Goal: Transaction & Acquisition: Purchase product/service

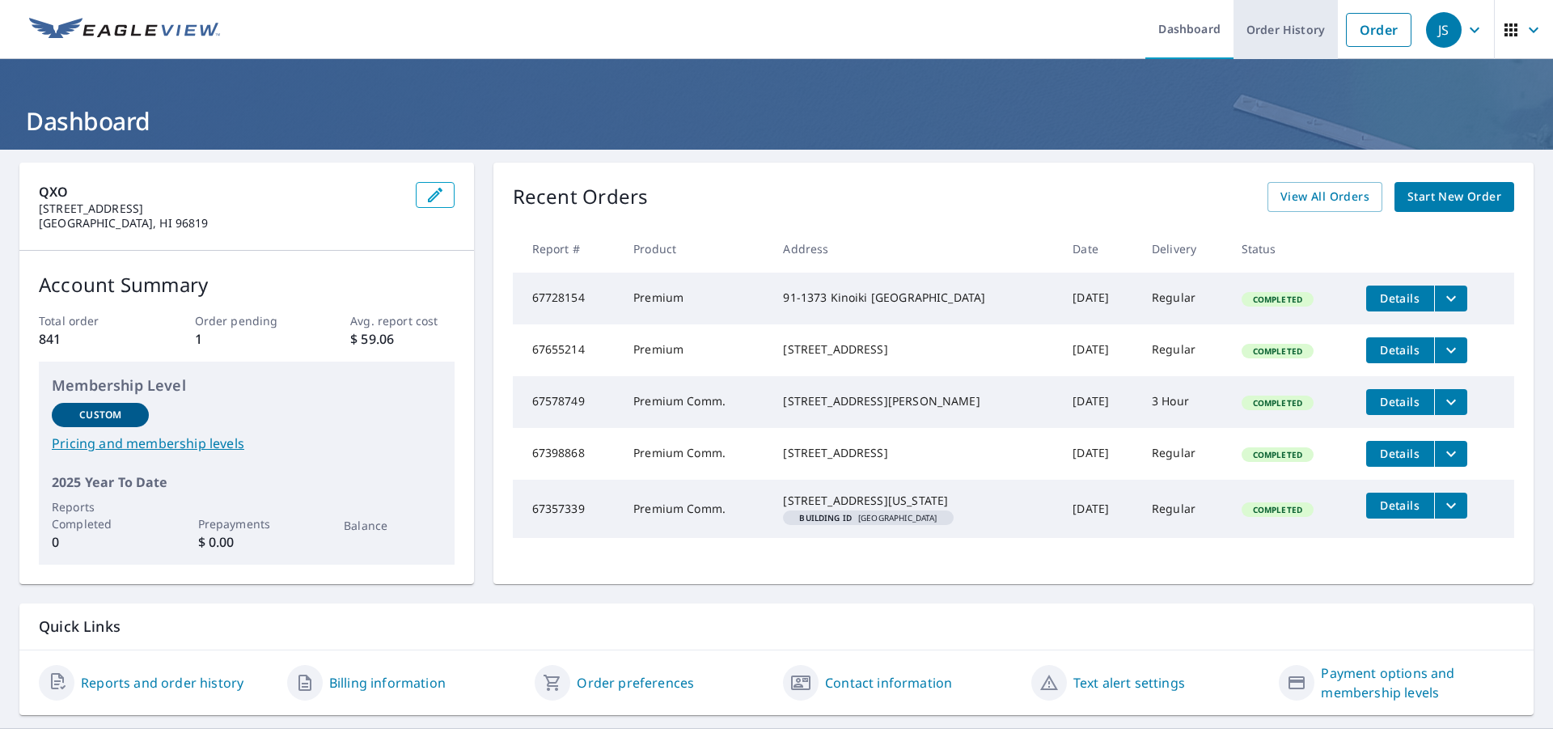
click at [1290, 28] on link "Order History" at bounding box center [1286, 29] width 104 height 59
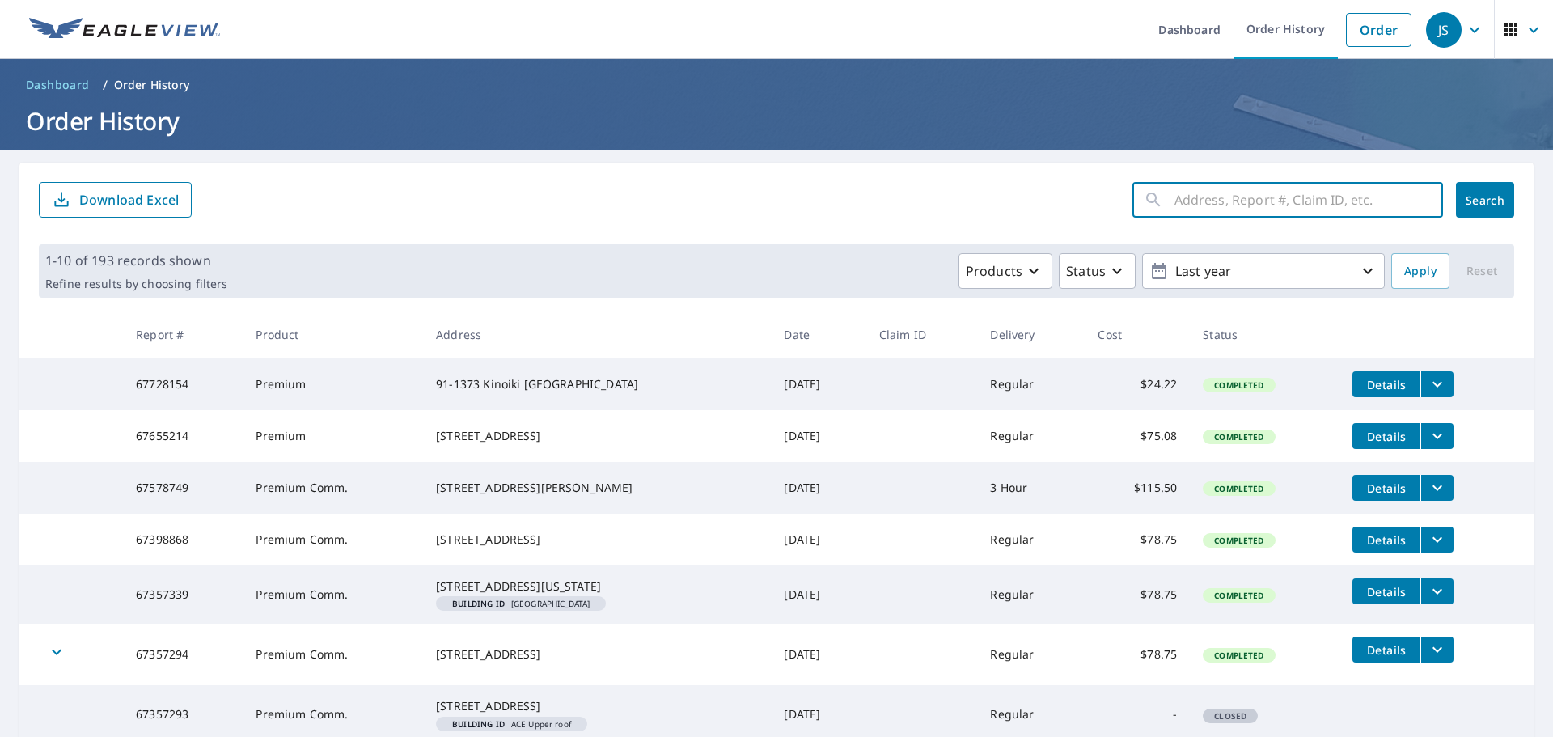
click at [1195, 201] on input "text" at bounding box center [1308, 199] width 269 height 45
type input "2829 ala"
click at [1483, 207] on span "Search" at bounding box center [1485, 200] width 32 height 15
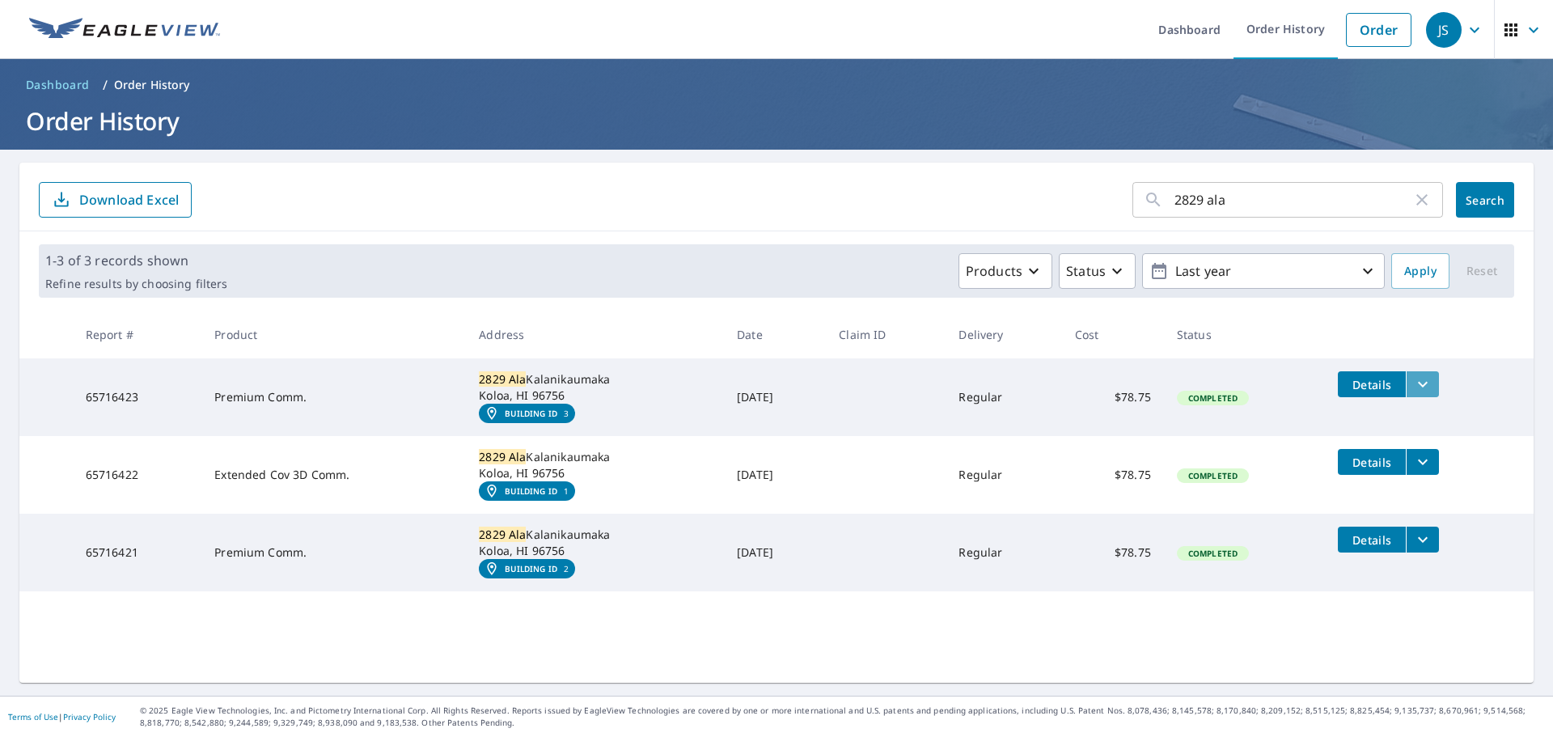
click at [1421, 386] on icon "filesDropdownBtn-65716423" at bounding box center [1422, 384] width 19 height 19
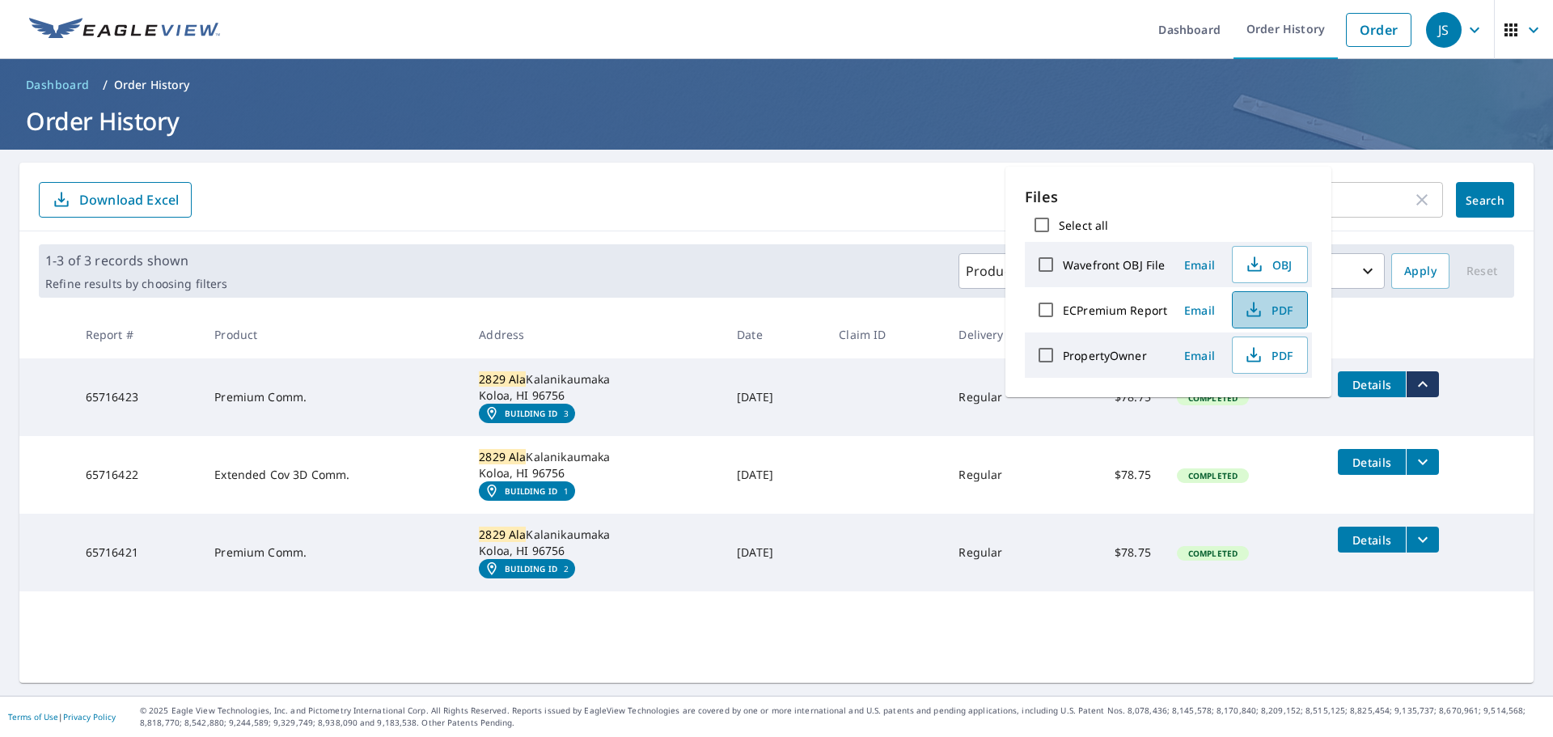
click at [1273, 312] on span "PDF" at bounding box center [1268, 309] width 52 height 19
click at [878, 172] on div "2829 ala ​ Search Download Excel" at bounding box center [776, 197] width 1514 height 69
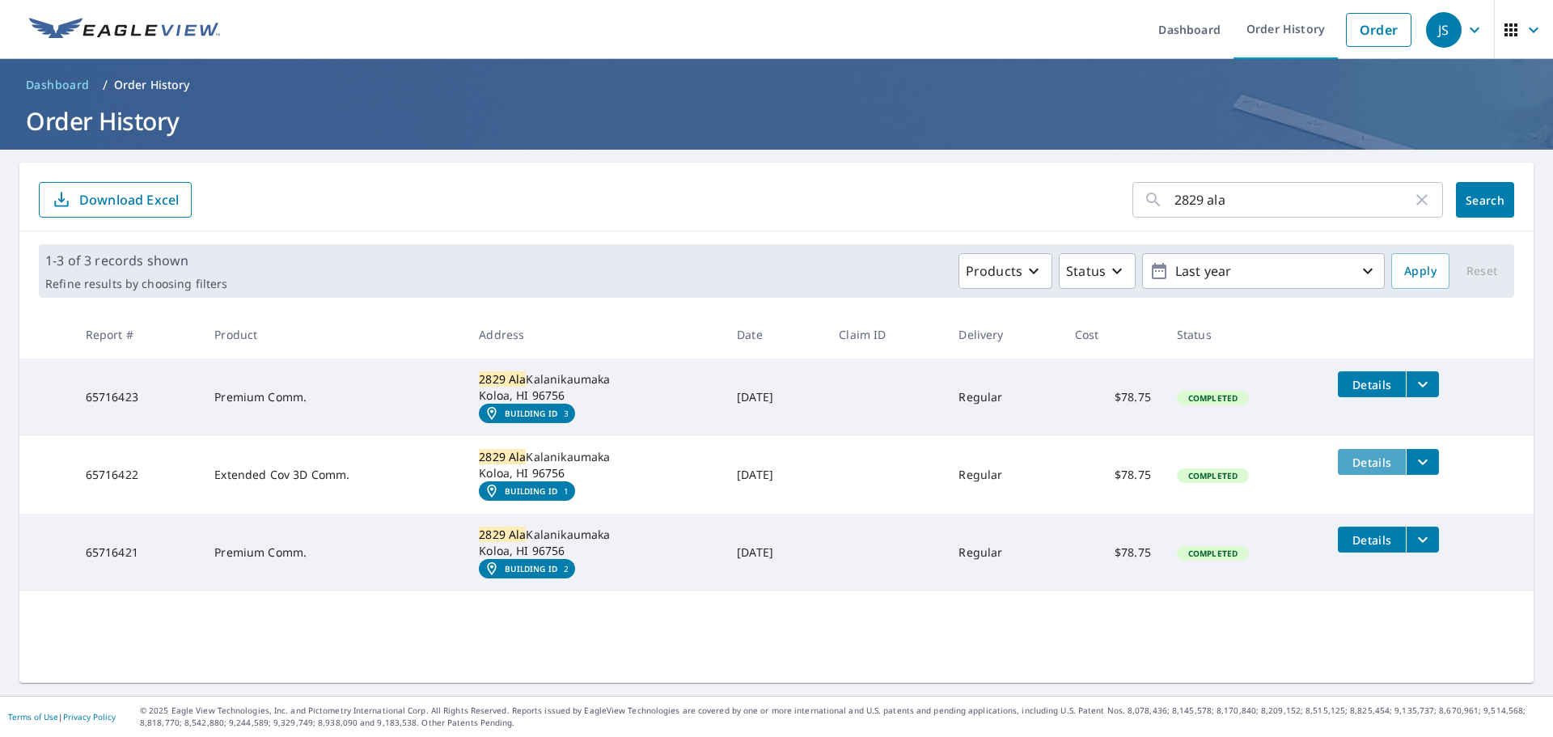
click at [1369, 466] on span "Details" at bounding box center [1372, 462] width 49 height 15
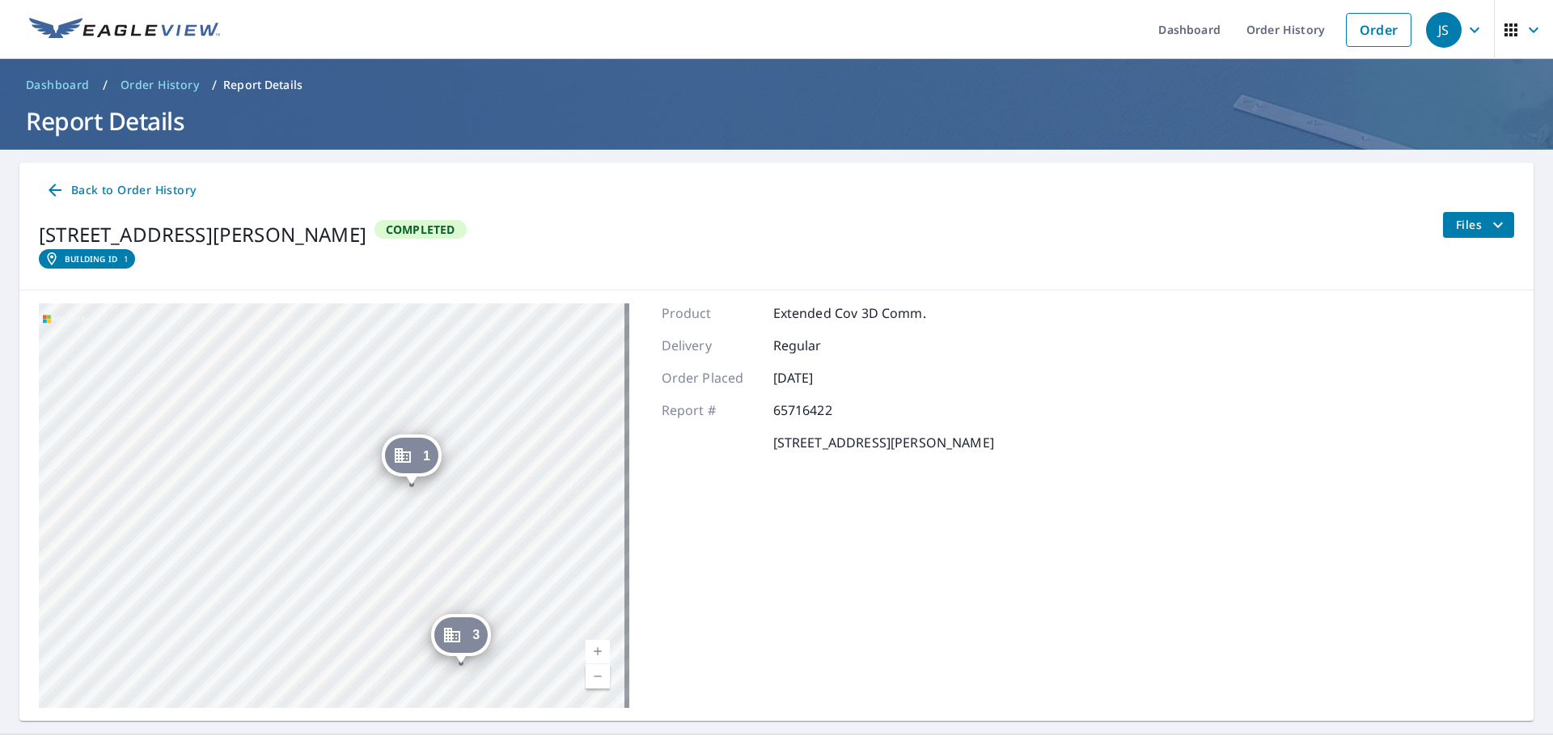
drag, startPoint x: 313, startPoint y: 530, endPoint x: 518, endPoint y: 364, distance: 263.4
click at [518, 364] on div "1 [STREET_ADDRESS][PERSON_NAME] 3 [GEOGRAPHIC_DATA] 2 [GEOGRAPHIC_DATA]" at bounding box center [334, 505] width 590 height 404
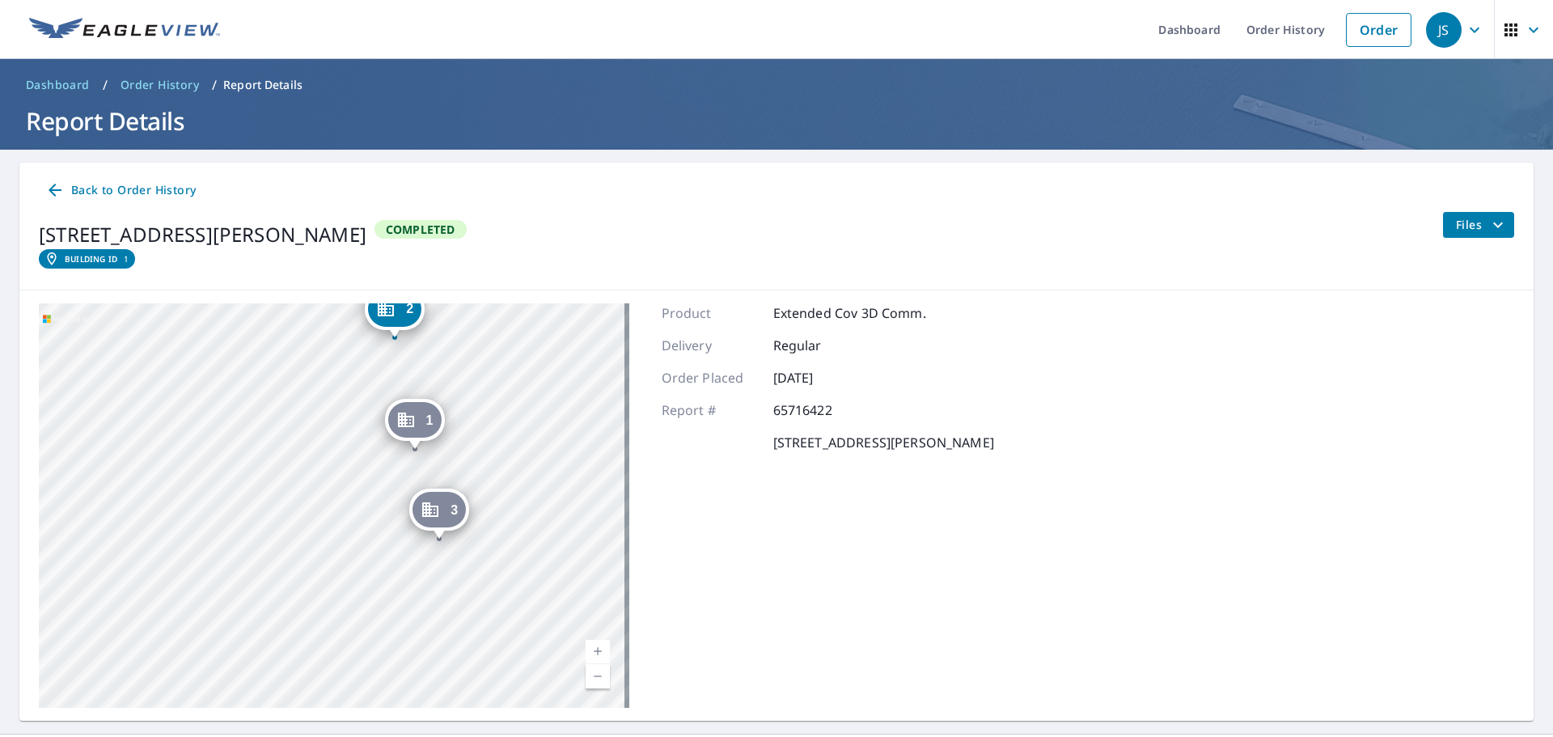
drag, startPoint x: 469, startPoint y: 532, endPoint x: 462, endPoint y: 459, distance: 73.2
click at [462, 459] on div "1 [STREET_ADDRESS][PERSON_NAME] 3 [GEOGRAPHIC_DATA] 2 [GEOGRAPHIC_DATA]" at bounding box center [334, 505] width 590 height 404
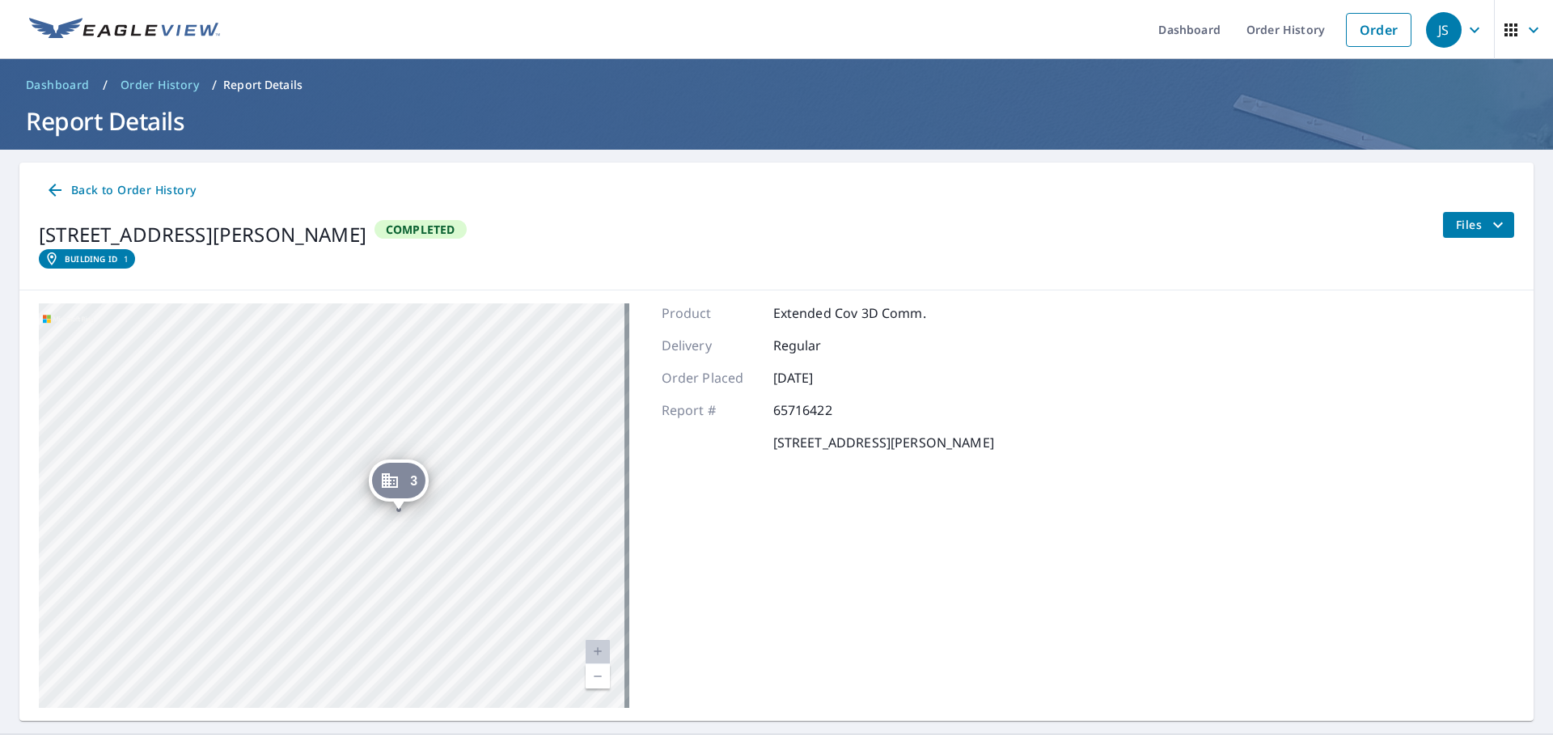
drag, startPoint x: 463, startPoint y: 506, endPoint x: 506, endPoint y: 339, distance: 172.8
click at [506, 339] on div "1 [STREET_ADDRESS][PERSON_NAME] 3 [GEOGRAPHIC_DATA] 2 [GEOGRAPHIC_DATA]" at bounding box center [334, 505] width 590 height 404
click at [53, 191] on icon at bounding box center [55, 190] width 13 height 13
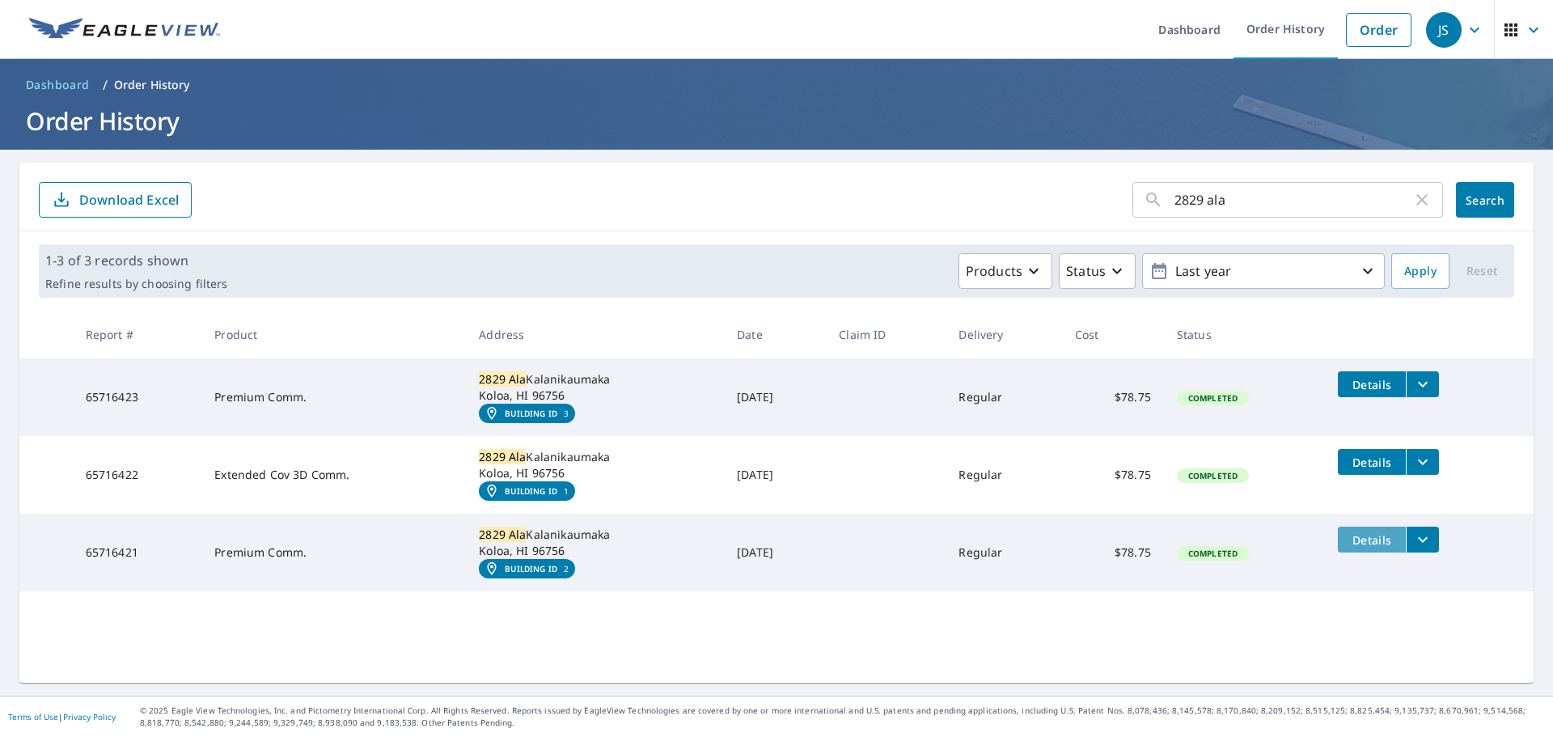
click at [1348, 538] on span "Details" at bounding box center [1372, 539] width 49 height 15
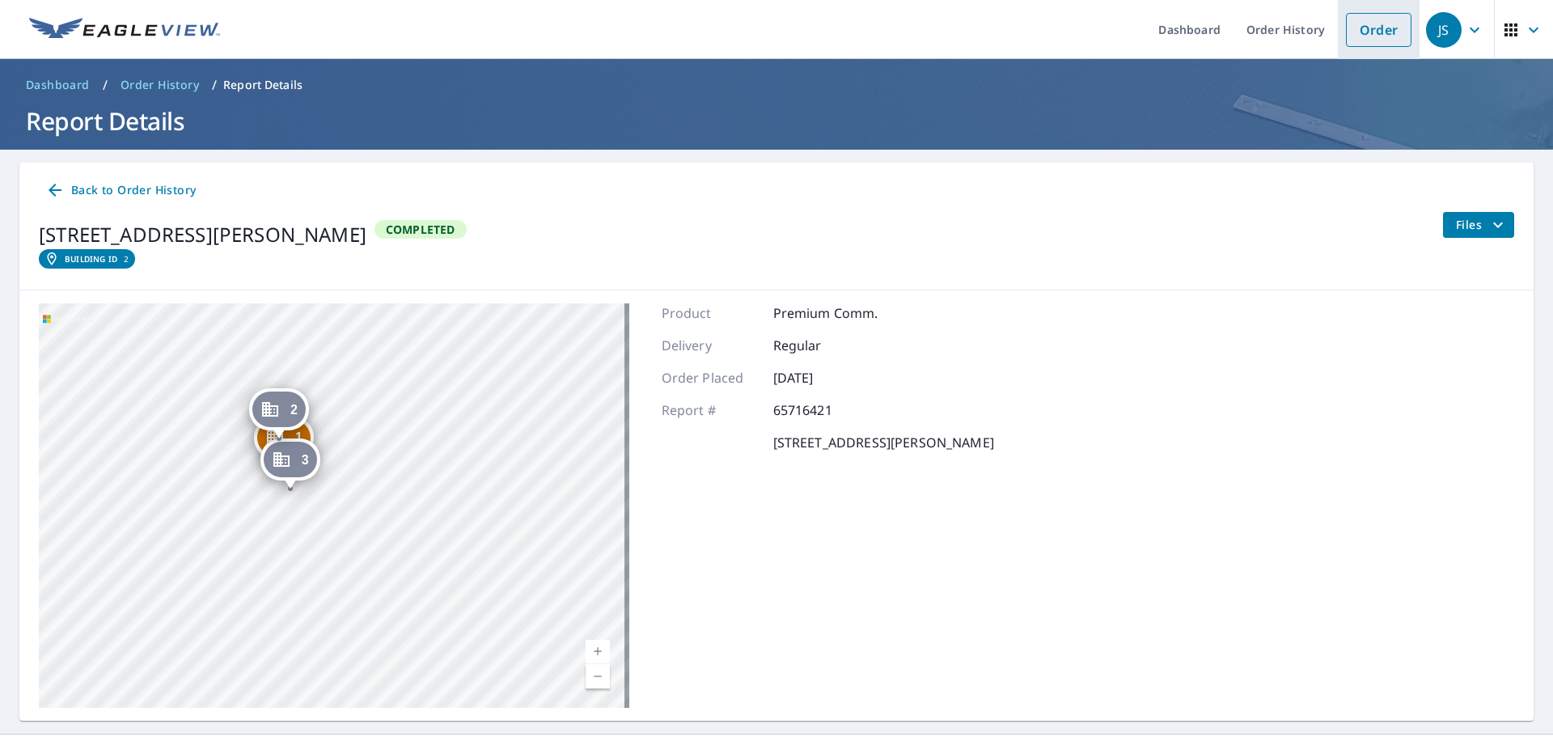
click at [1365, 34] on link "Order" at bounding box center [1379, 30] width 66 height 34
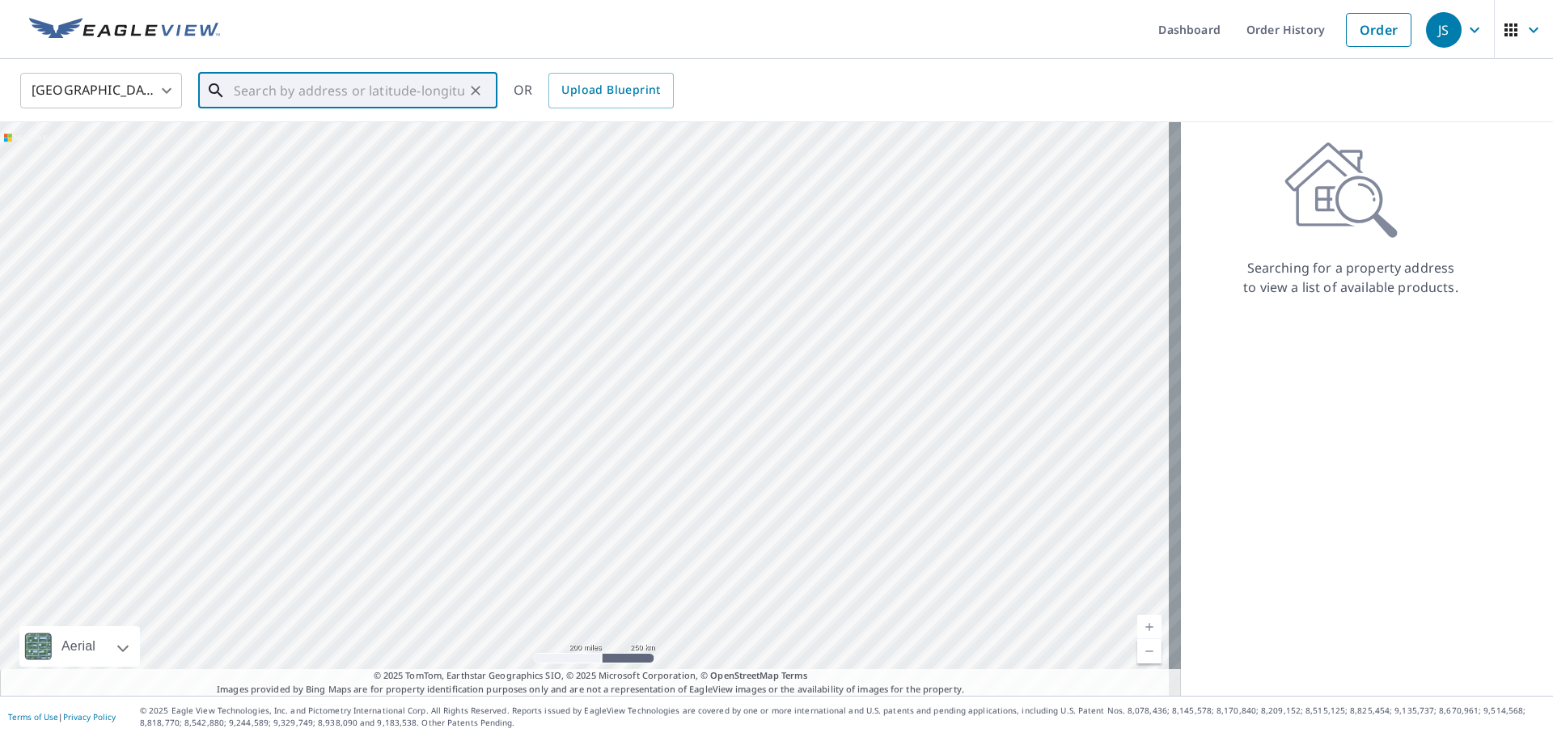
click at [336, 99] on input "text" at bounding box center [349, 90] width 231 height 45
click at [368, 87] on input "text" at bounding box center [349, 90] width 231 height 45
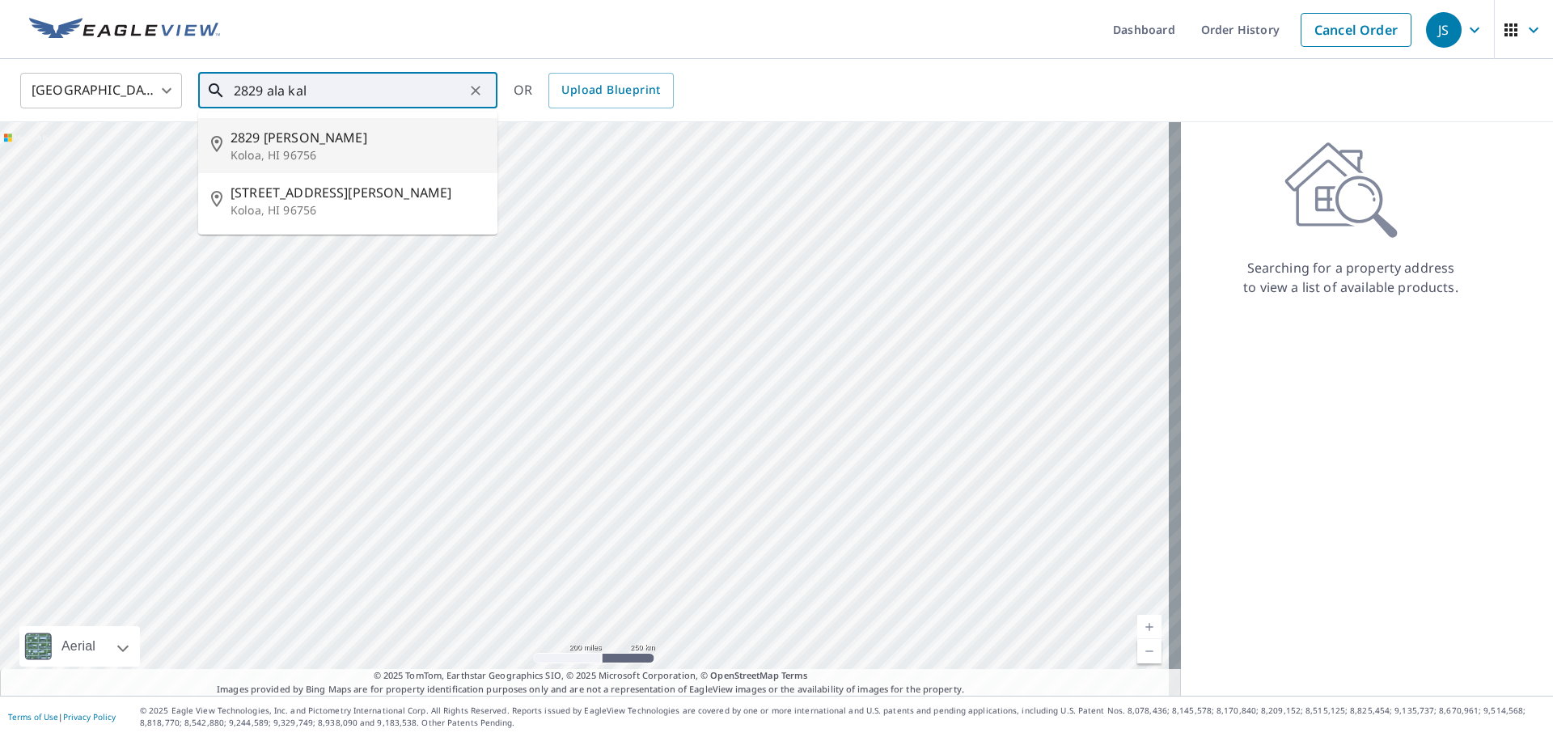
click at [351, 138] on span "2829 [PERSON_NAME]" at bounding box center [358, 137] width 254 height 19
type input "[STREET_ADDRESS][PERSON_NAME]"
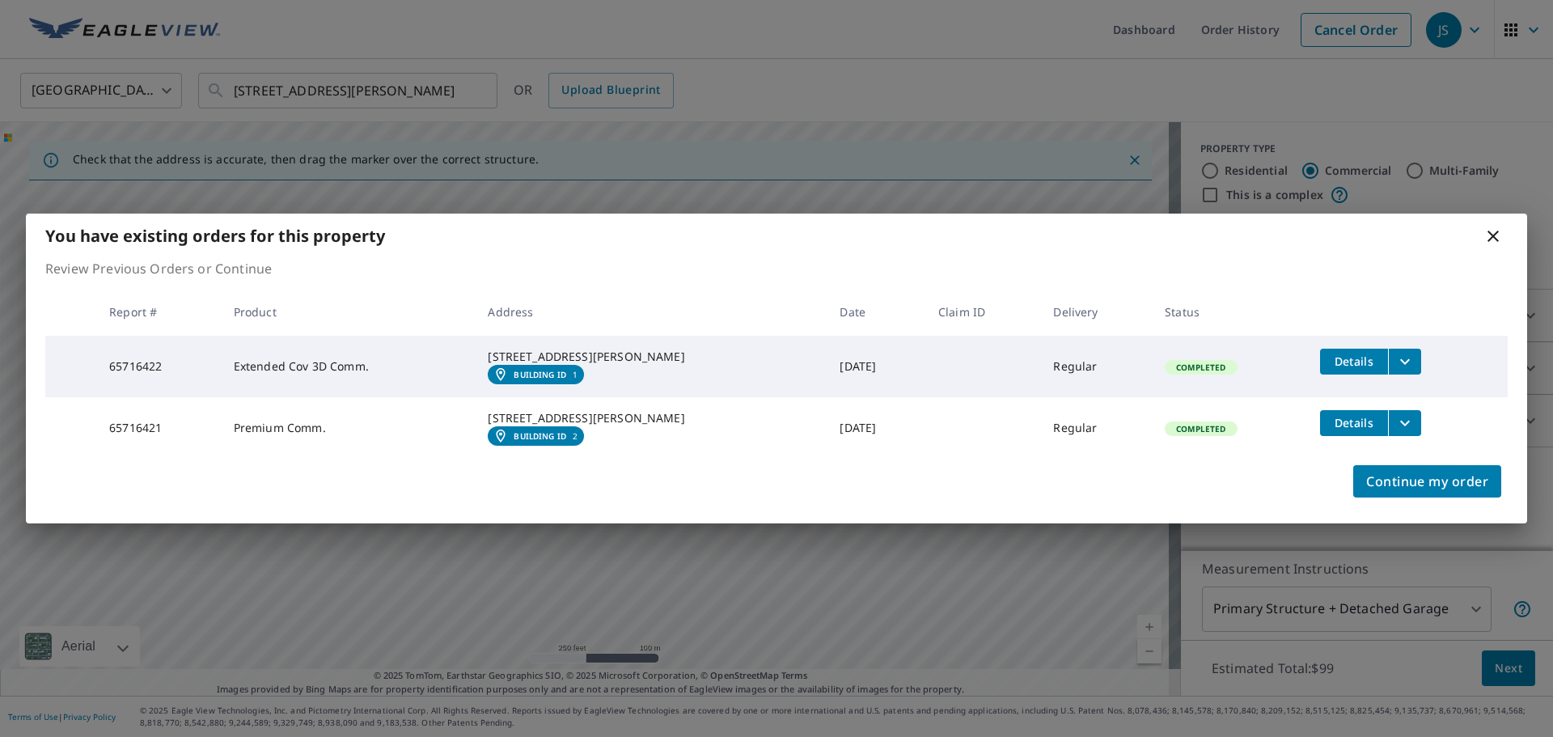
click at [1350, 353] on span "Details" at bounding box center [1354, 360] width 49 height 15
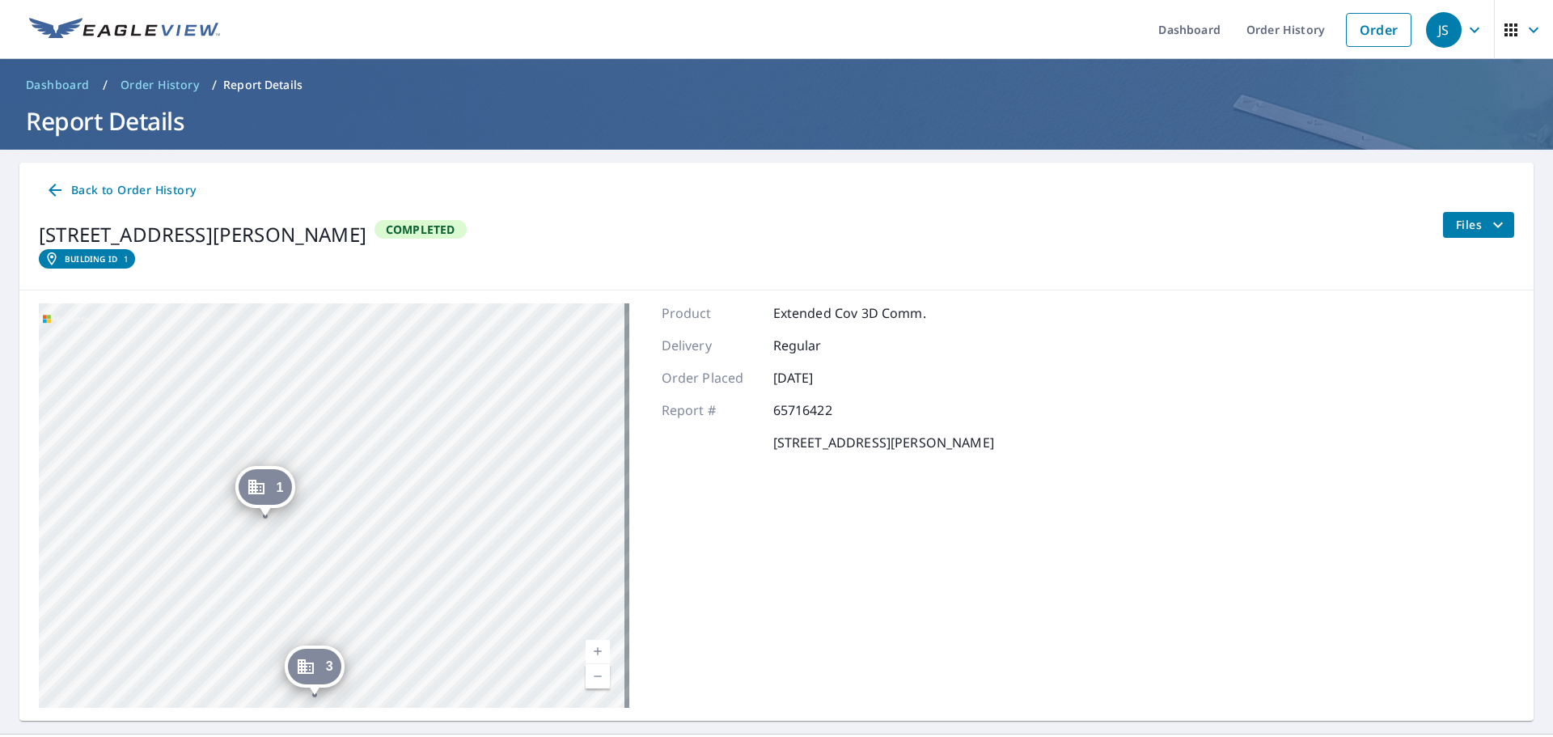
drag, startPoint x: 394, startPoint y: 526, endPoint x: 405, endPoint y: 266, distance: 259.9
click at [405, 266] on div "Back to Order History [STREET_ADDRESS] Building ID 1 Completed Files 1 [STREET_…" at bounding box center [776, 442] width 1514 height 558
drag, startPoint x: 430, startPoint y: 490, endPoint x: 402, endPoint y: 291, distance: 201.0
click at [403, 297] on div "1 [GEOGRAPHIC_DATA] 3 [GEOGRAPHIC_DATA] 2 [GEOGRAPHIC_DATA][STREET_ADDRESS] A s…" at bounding box center [776, 505] width 1514 height 430
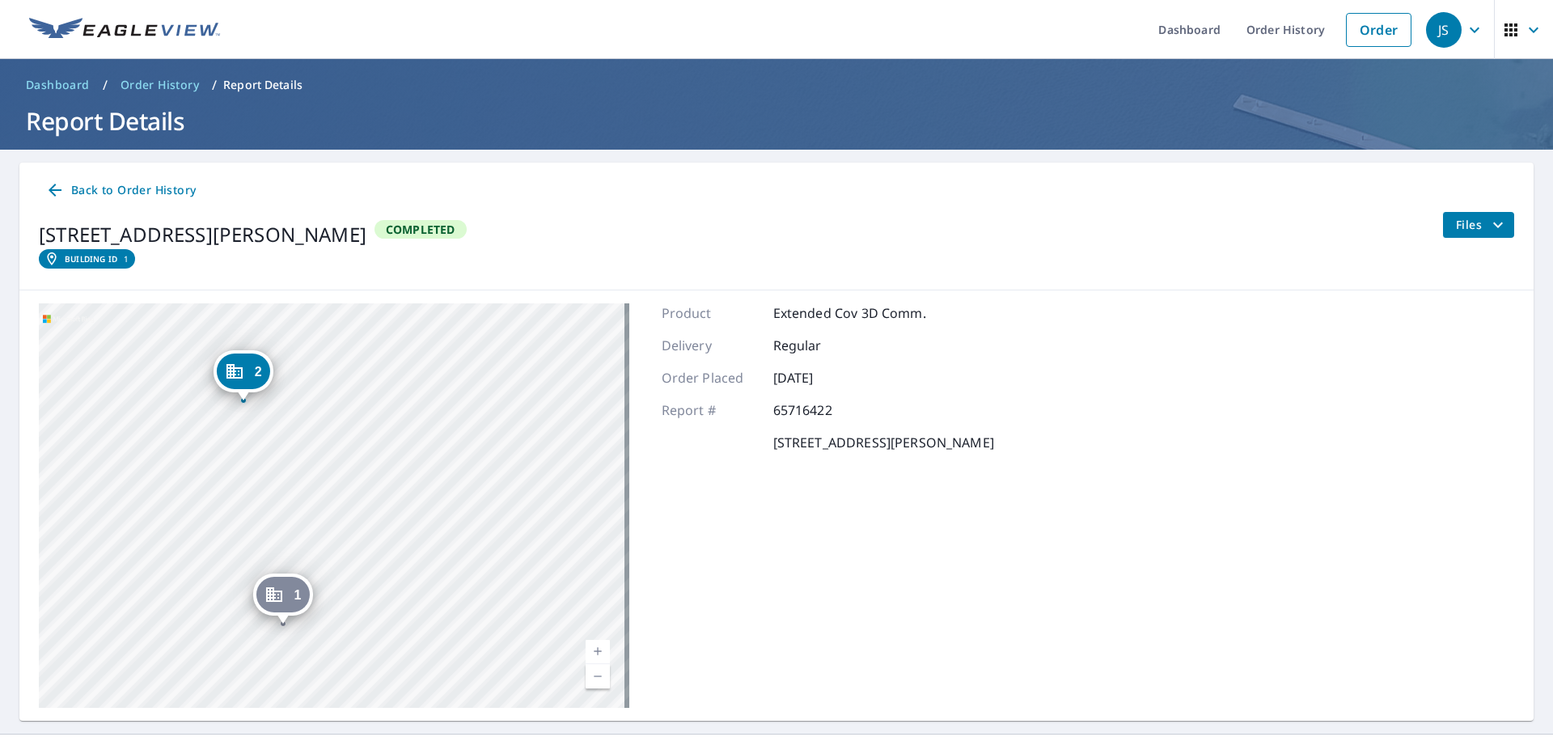
click at [419, 426] on div "1 [STREET_ADDRESS][PERSON_NAME] 3 [GEOGRAPHIC_DATA] 2 [GEOGRAPHIC_DATA]" at bounding box center [334, 505] width 590 height 404
drag, startPoint x: 430, startPoint y: 646, endPoint x: 379, endPoint y: 328, distance: 321.9
click at [379, 328] on div "1 [STREET_ADDRESS][PERSON_NAME] 3 [GEOGRAPHIC_DATA] 2 [GEOGRAPHIC_DATA]" at bounding box center [334, 505] width 590 height 404
click at [58, 185] on icon at bounding box center [54, 189] width 19 height 19
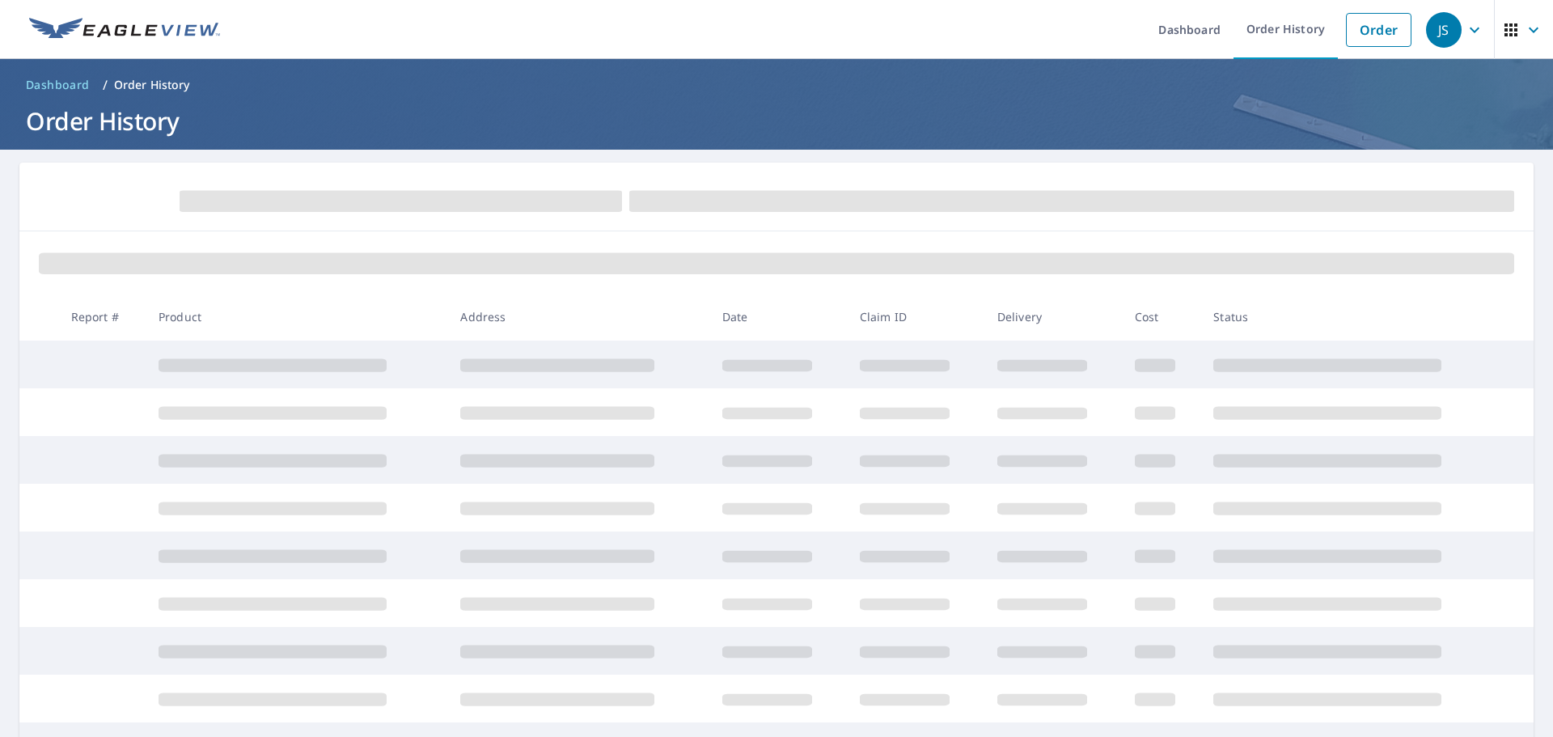
click at [387, 85] on ol "Dashboard / Order History" at bounding box center [776, 85] width 1514 height 26
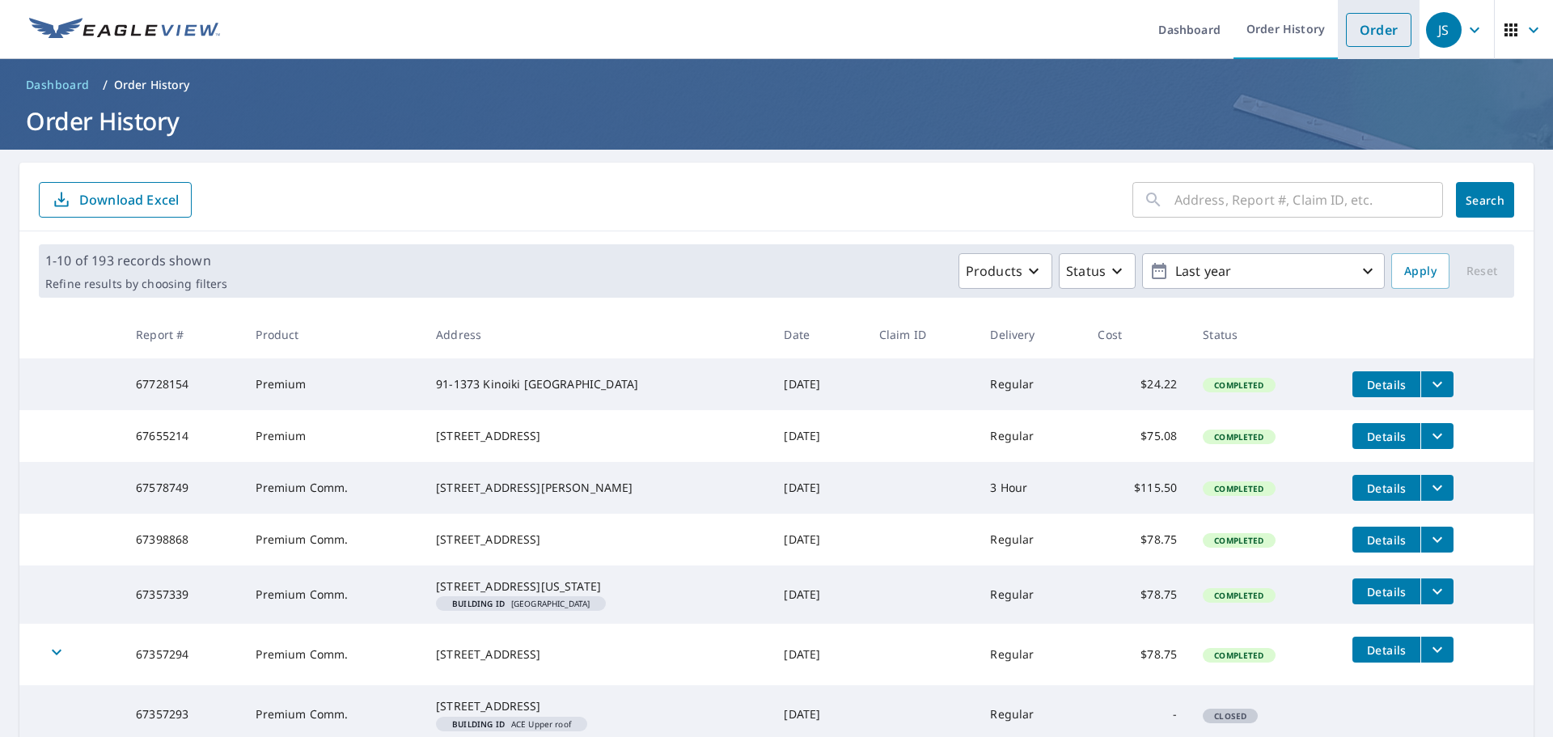
click at [1361, 22] on link "Order" at bounding box center [1379, 30] width 66 height 34
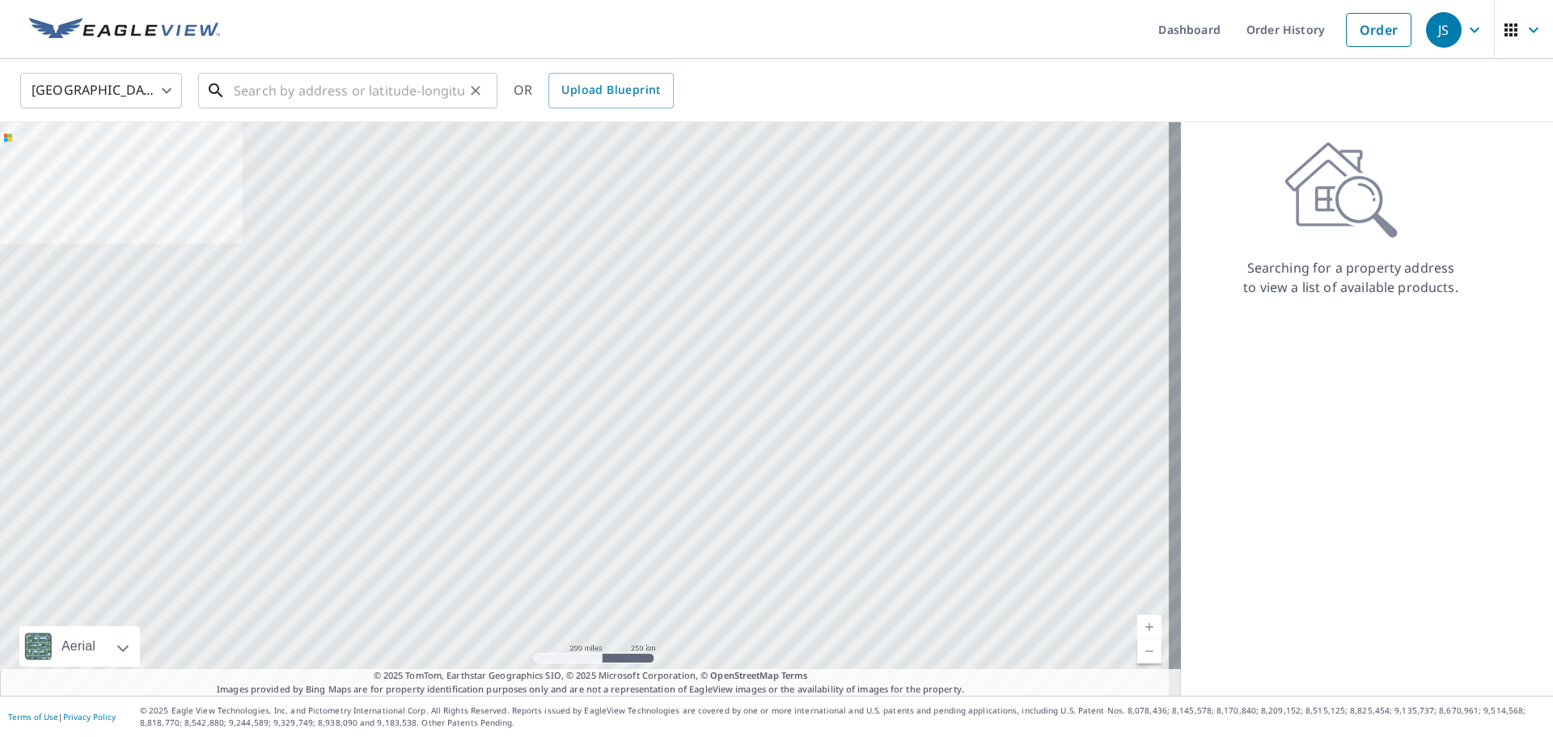
click at [253, 90] on input "text" at bounding box center [349, 90] width 231 height 45
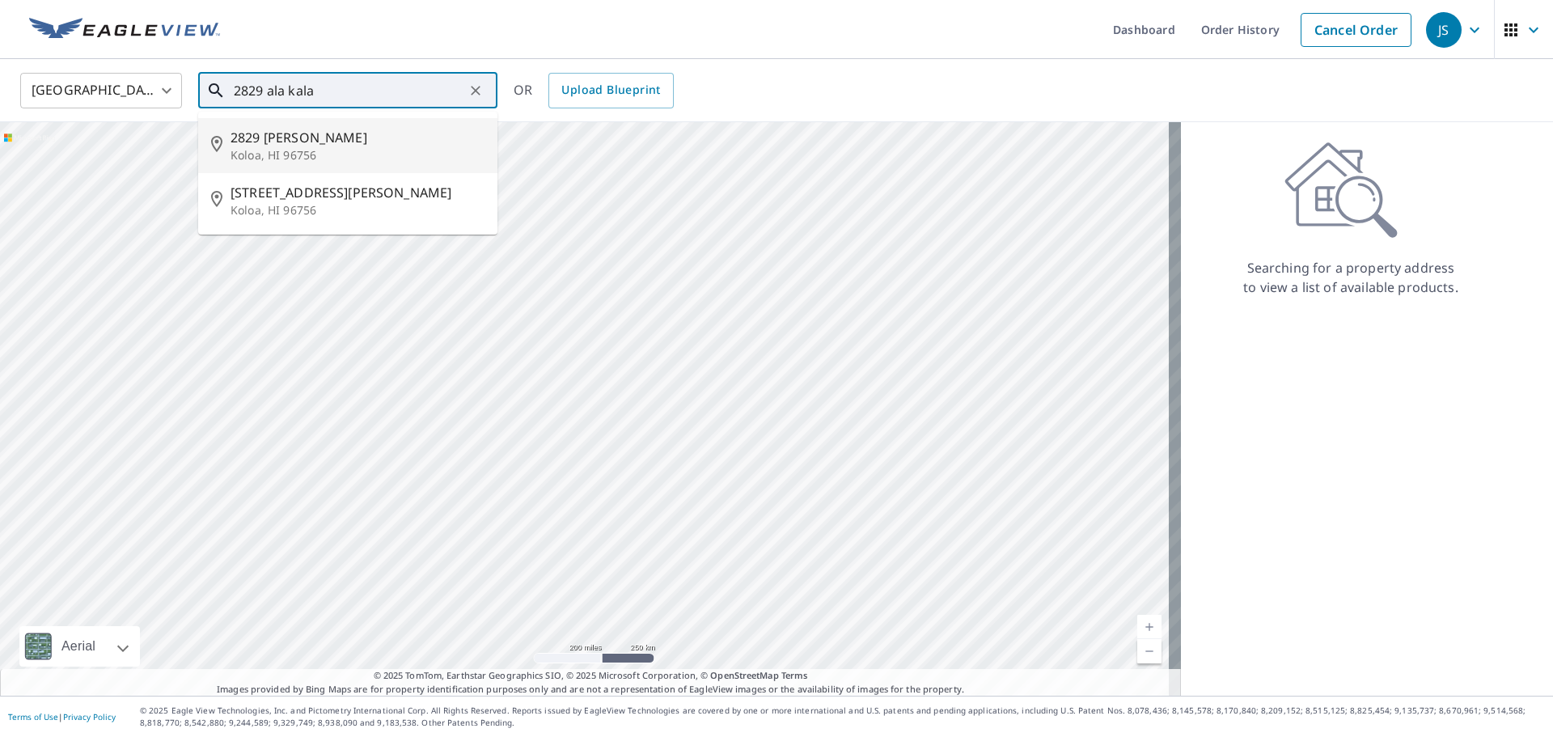
click at [260, 145] on span "2829 [PERSON_NAME]" at bounding box center [358, 137] width 254 height 19
type input "[STREET_ADDRESS][PERSON_NAME]"
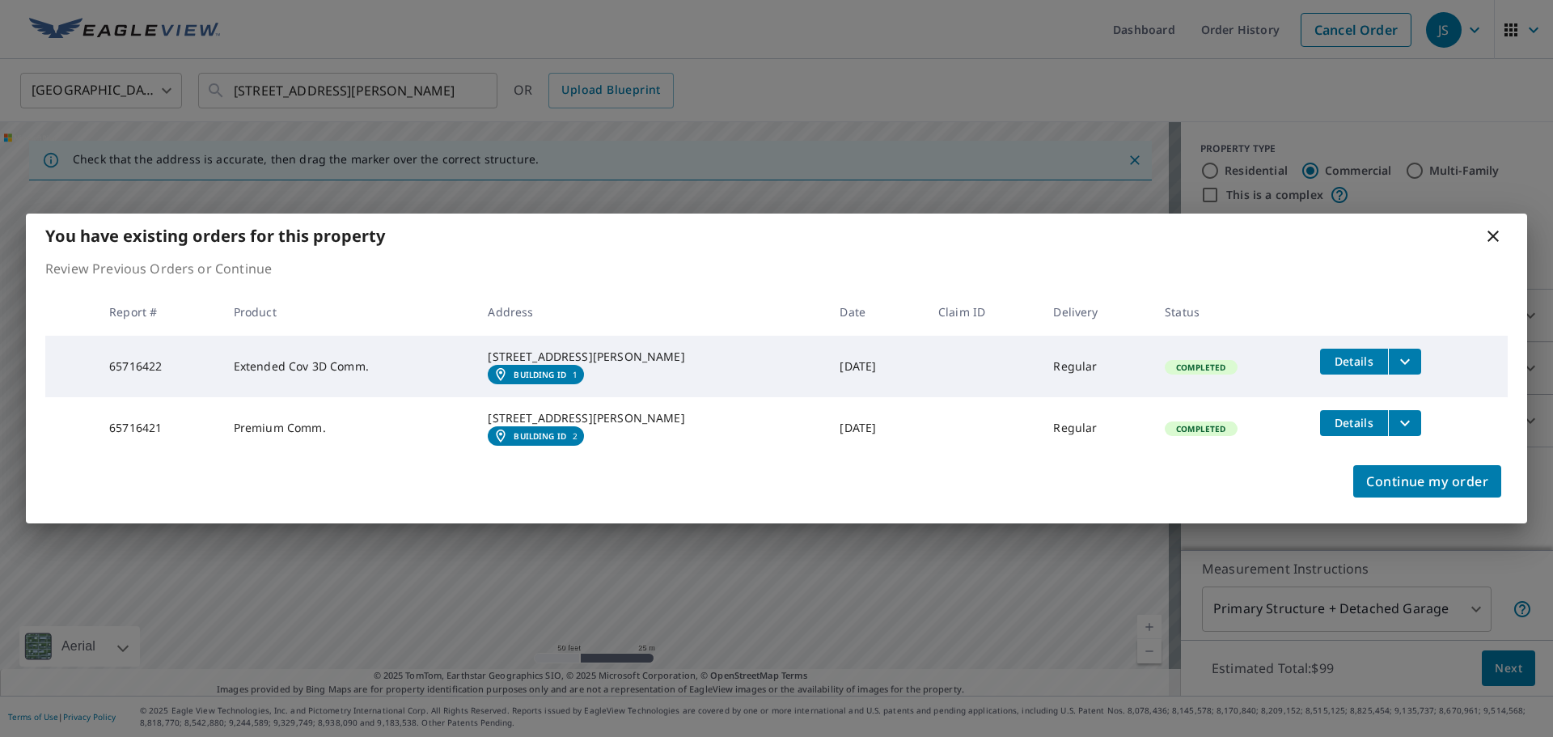
drag, startPoint x: 585, startPoint y: 423, endPoint x: 533, endPoint y: 277, distance: 154.5
click at [533, 277] on body "JS JS Dashboard Order History Cancel Order JS [GEOGRAPHIC_DATA] [GEOGRAPHIC_DAT…" at bounding box center [776, 368] width 1553 height 737
click at [1496, 227] on icon at bounding box center [1492, 235] width 19 height 19
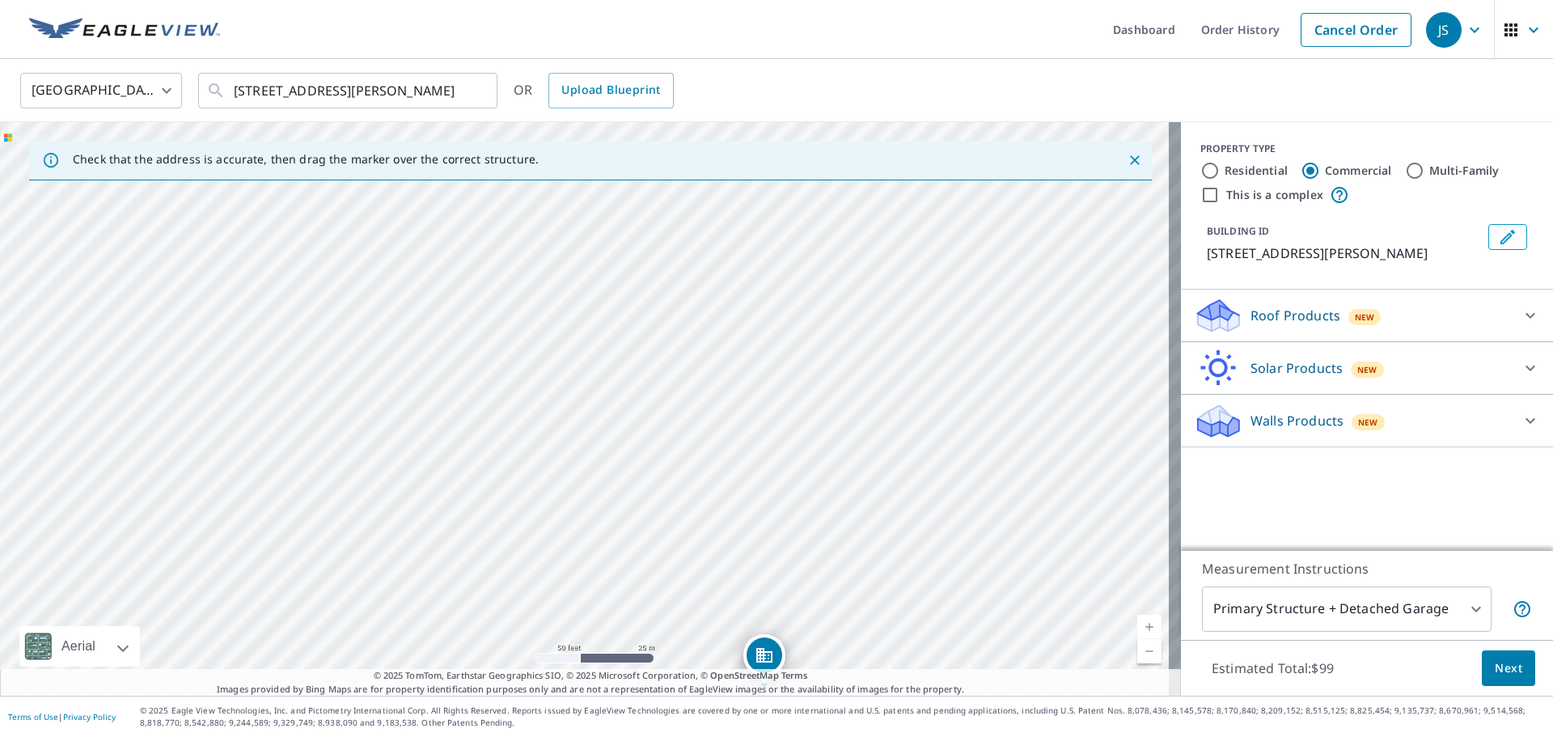
click at [713, 556] on div "[STREET_ADDRESS][PERSON_NAME]" at bounding box center [590, 408] width 1181 height 573
drag, startPoint x: 865, startPoint y: 516, endPoint x: 463, endPoint y: 102, distance: 577.7
click at [463, 102] on div "[GEOGRAPHIC_DATA] [GEOGRAPHIC_DATA] ​ [STREET_ADDRESS] ​ OR Upload Blueprint Ch…" at bounding box center [776, 377] width 1553 height 637
click at [463, 104] on input "[STREET_ADDRESS][PERSON_NAME]" at bounding box center [349, 90] width 231 height 45
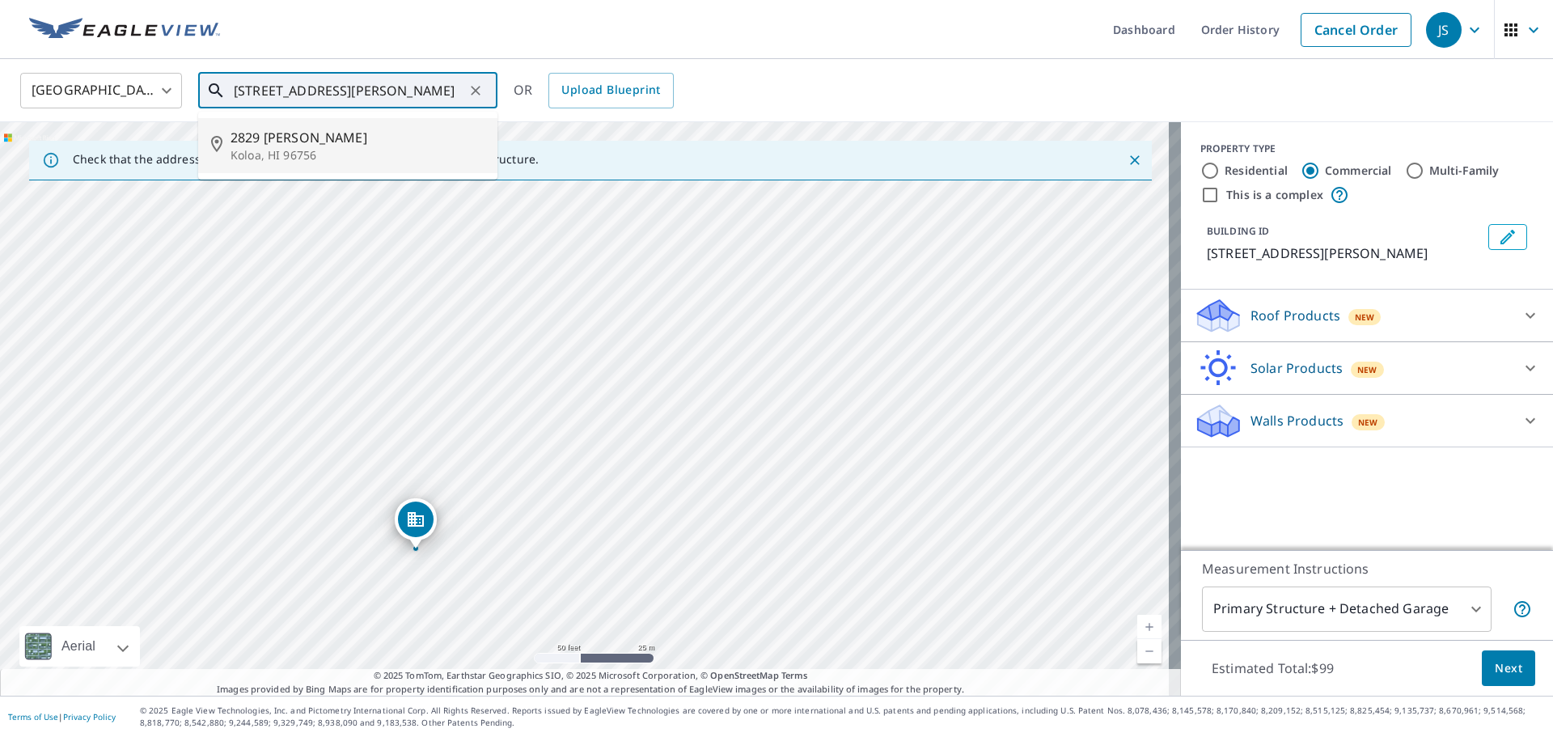
click at [517, 380] on div "[STREET_ADDRESS][PERSON_NAME]" at bounding box center [590, 408] width 1181 height 573
drag, startPoint x: 569, startPoint y: 559, endPoint x: 491, endPoint y: 231, distance: 337.5
click at [491, 231] on div "[STREET_ADDRESS][PERSON_NAME]" at bounding box center [590, 408] width 1181 height 573
click at [485, 231] on div "[STREET_ADDRESS][PERSON_NAME]" at bounding box center [590, 408] width 1181 height 573
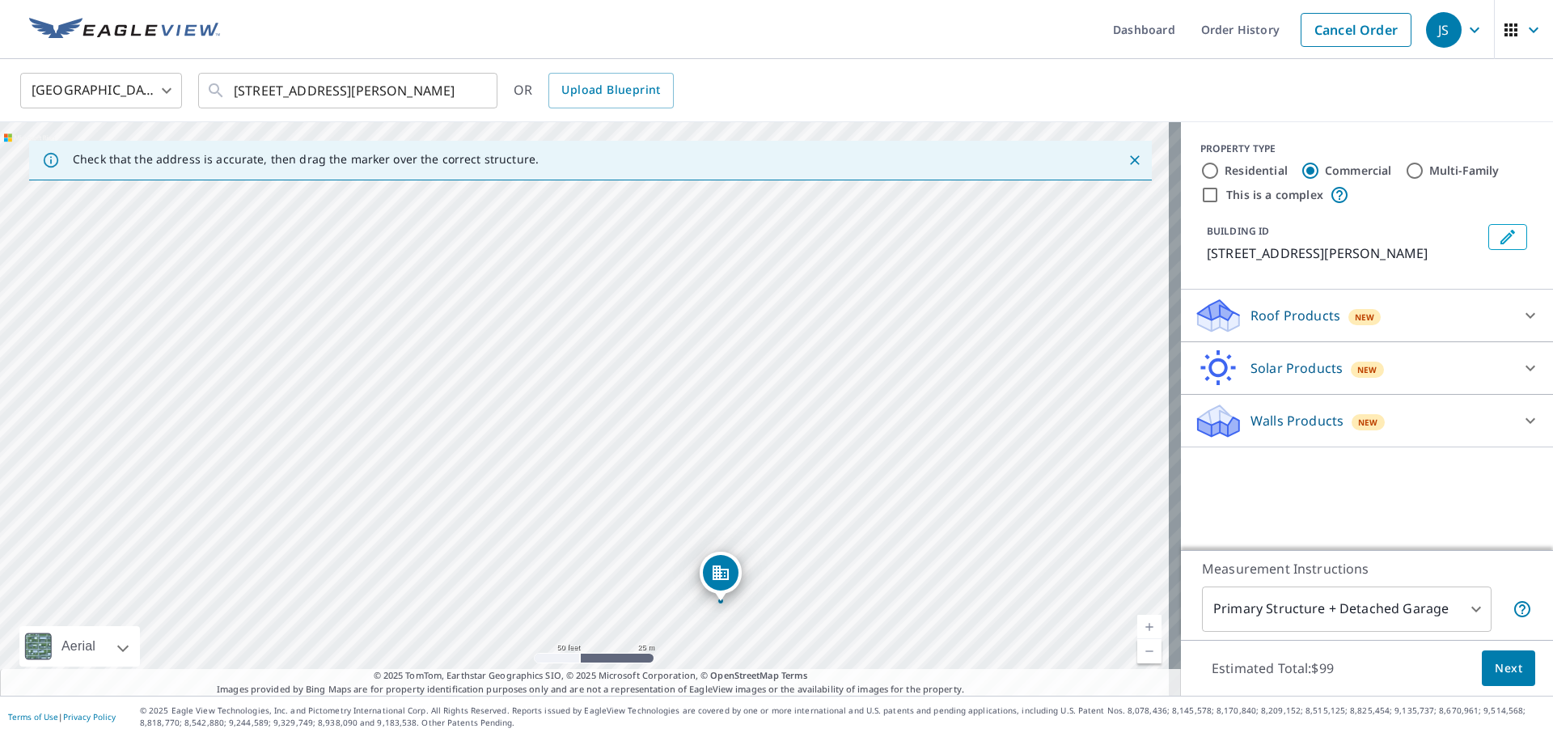
drag, startPoint x: 590, startPoint y: 391, endPoint x: 726, endPoint y: 586, distance: 237.6
drag, startPoint x: 625, startPoint y: 544, endPoint x: 522, endPoint y: 490, distance: 116.9
click at [522, 490] on div "[STREET_ADDRESS][PERSON_NAME]" at bounding box center [590, 408] width 1181 height 573
click at [1515, 232] on div "BUILDING ID [STREET_ADDRESS][PERSON_NAME]" at bounding box center [1366, 244] width 333 height 52
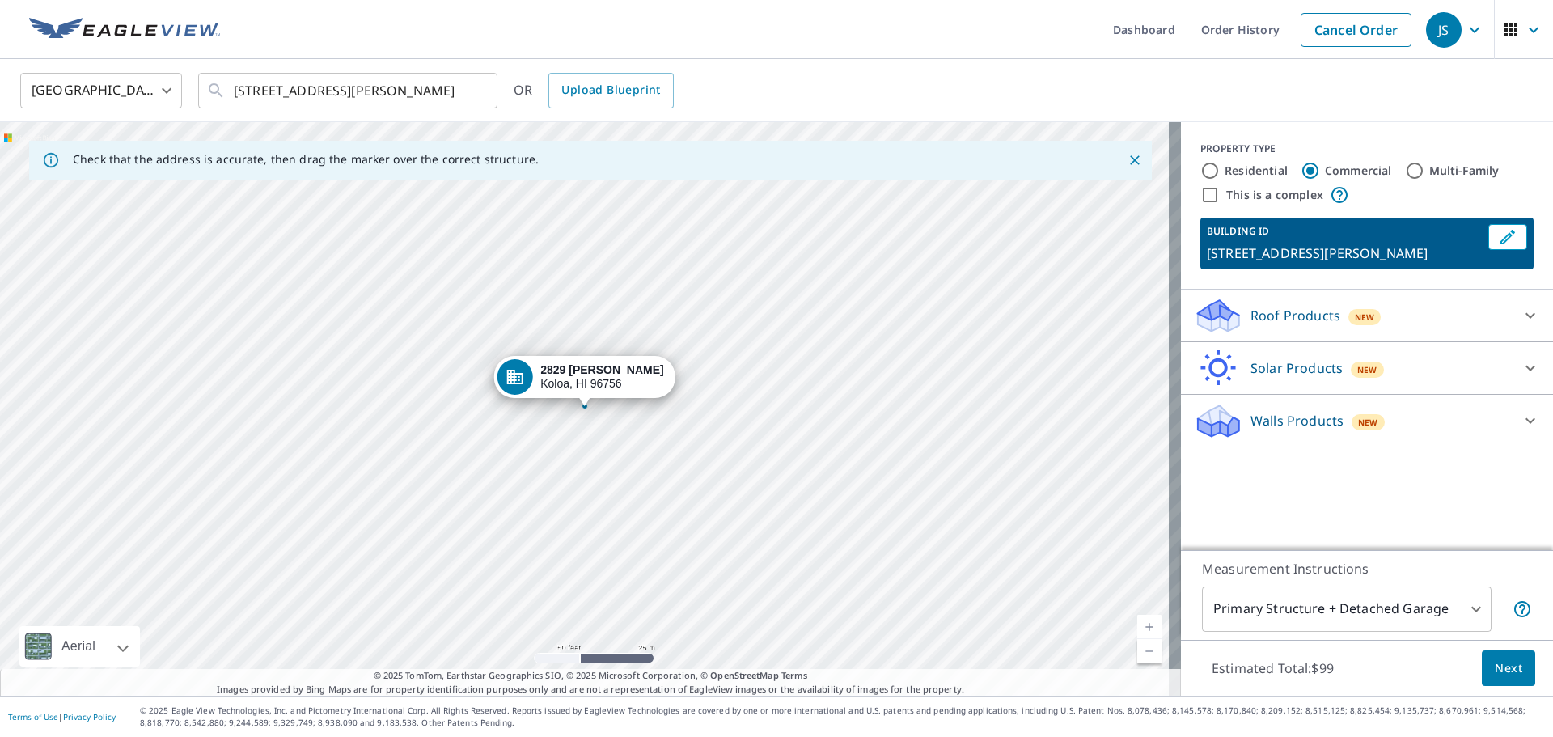
click at [1207, 258] on p "[STREET_ADDRESS][PERSON_NAME]" at bounding box center [1344, 252] width 275 height 19
click at [1207, 251] on p "[STREET_ADDRESS][PERSON_NAME]" at bounding box center [1344, 252] width 275 height 19
click at [624, 370] on strong "2829 [PERSON_NAME]" at bounding box center [602, 369] width 124 height 13
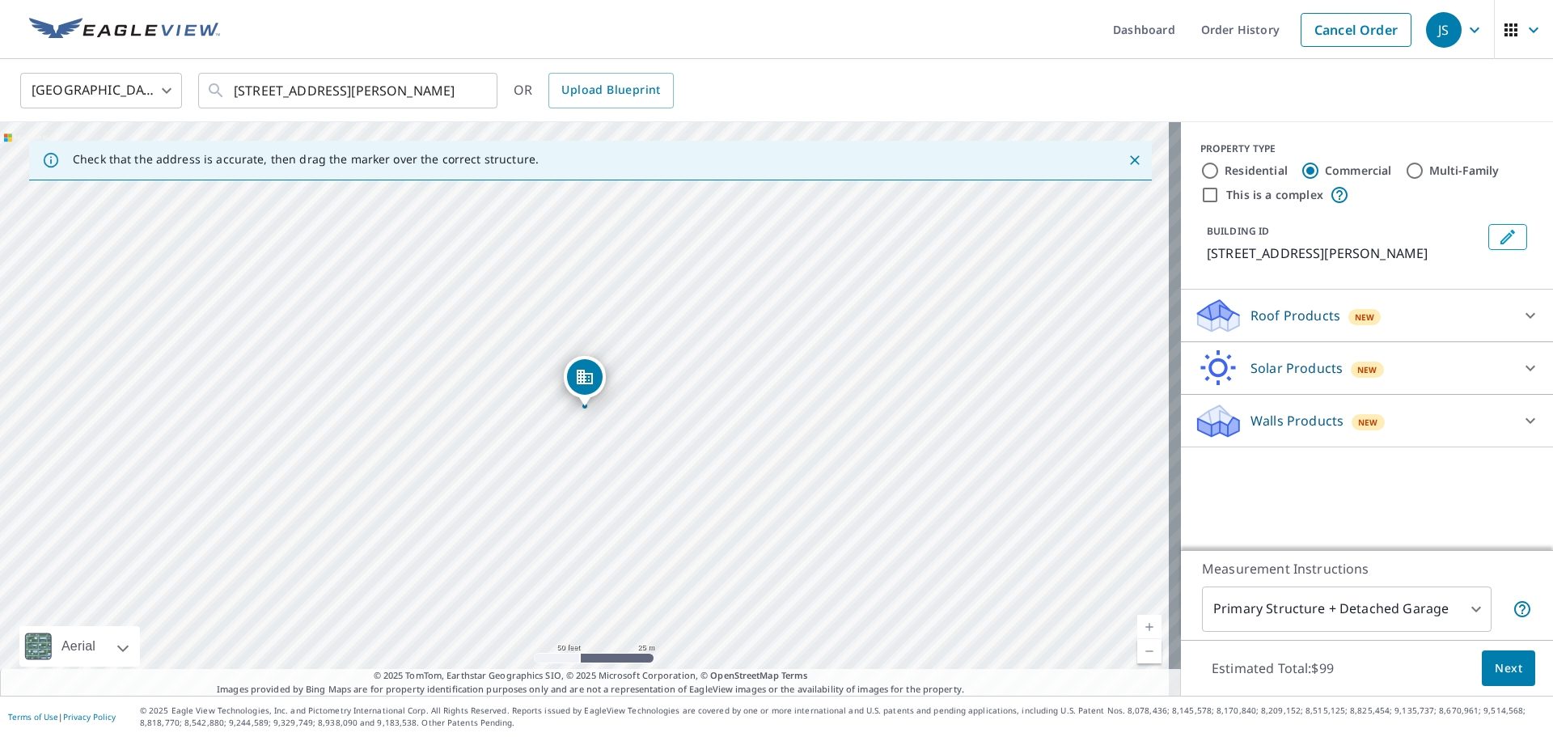
click at [1488, 235] on button "Edit building 1" at bounding box center [1507, 237] width 39 height 26
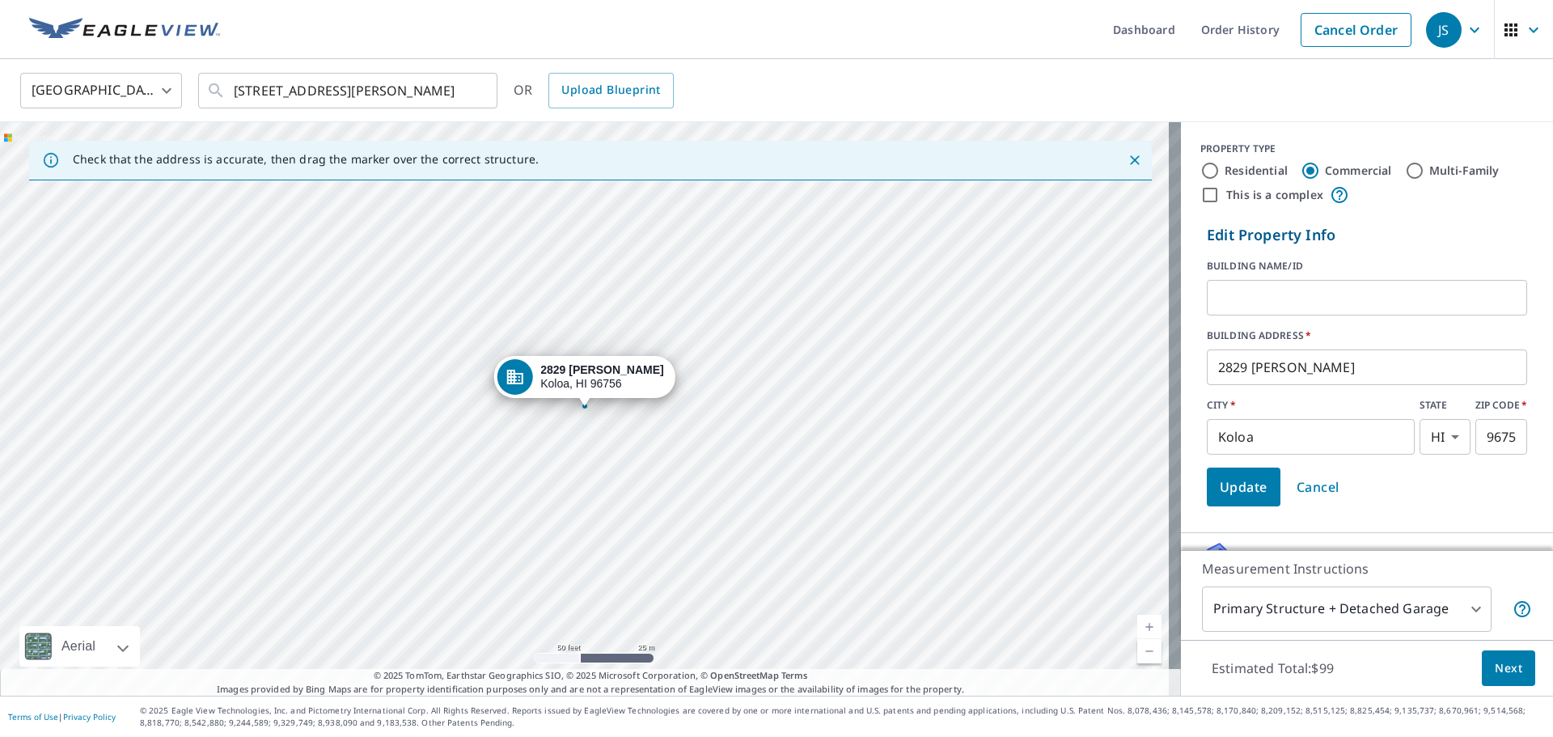
click at [1247, 299] on input "text" at bounding box center [1367, 297] width 320 height 45
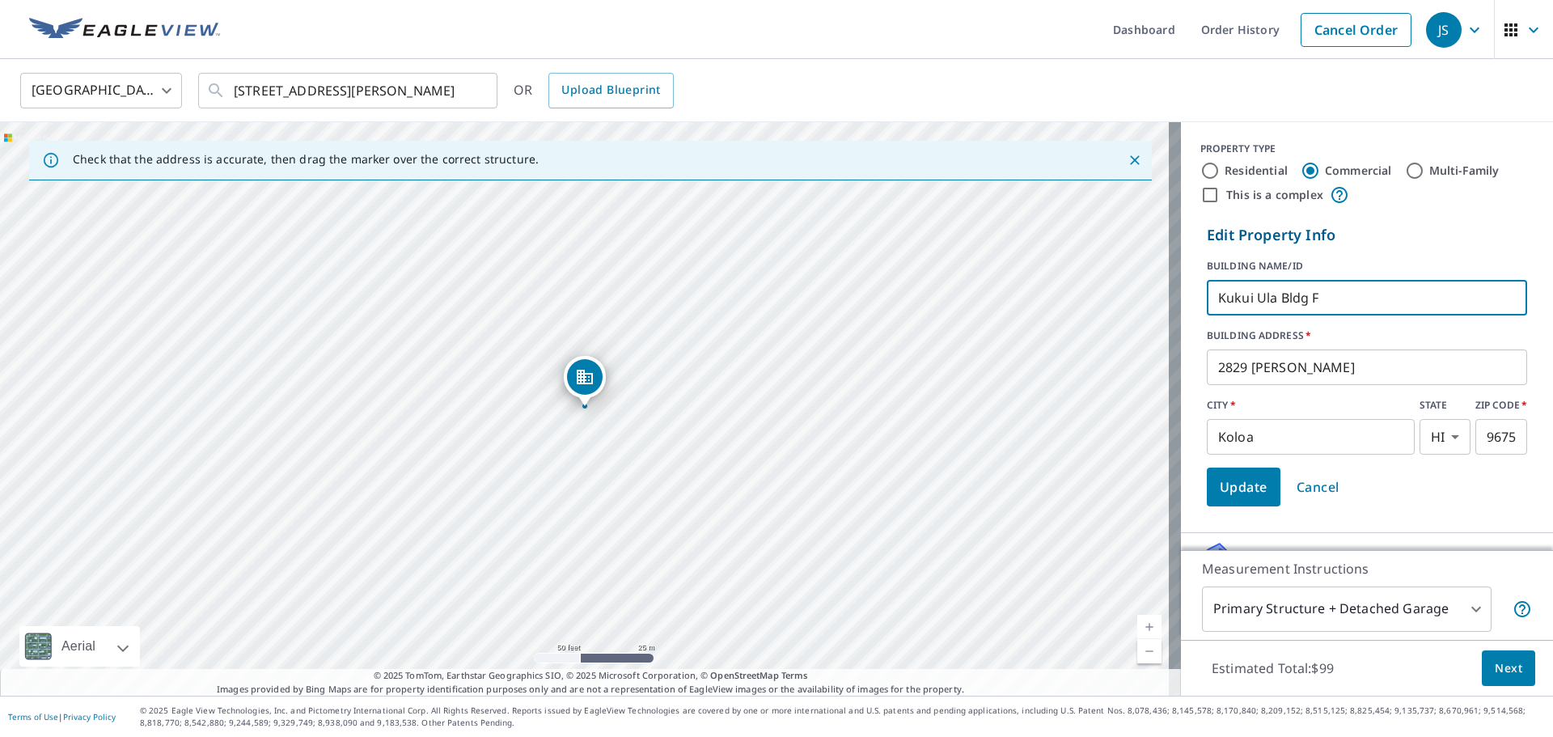
type input "Kukui Ula Bldg F"
click at [1237, 496] on span "Update" at bounding box center [1244, 487] width 48 height 23
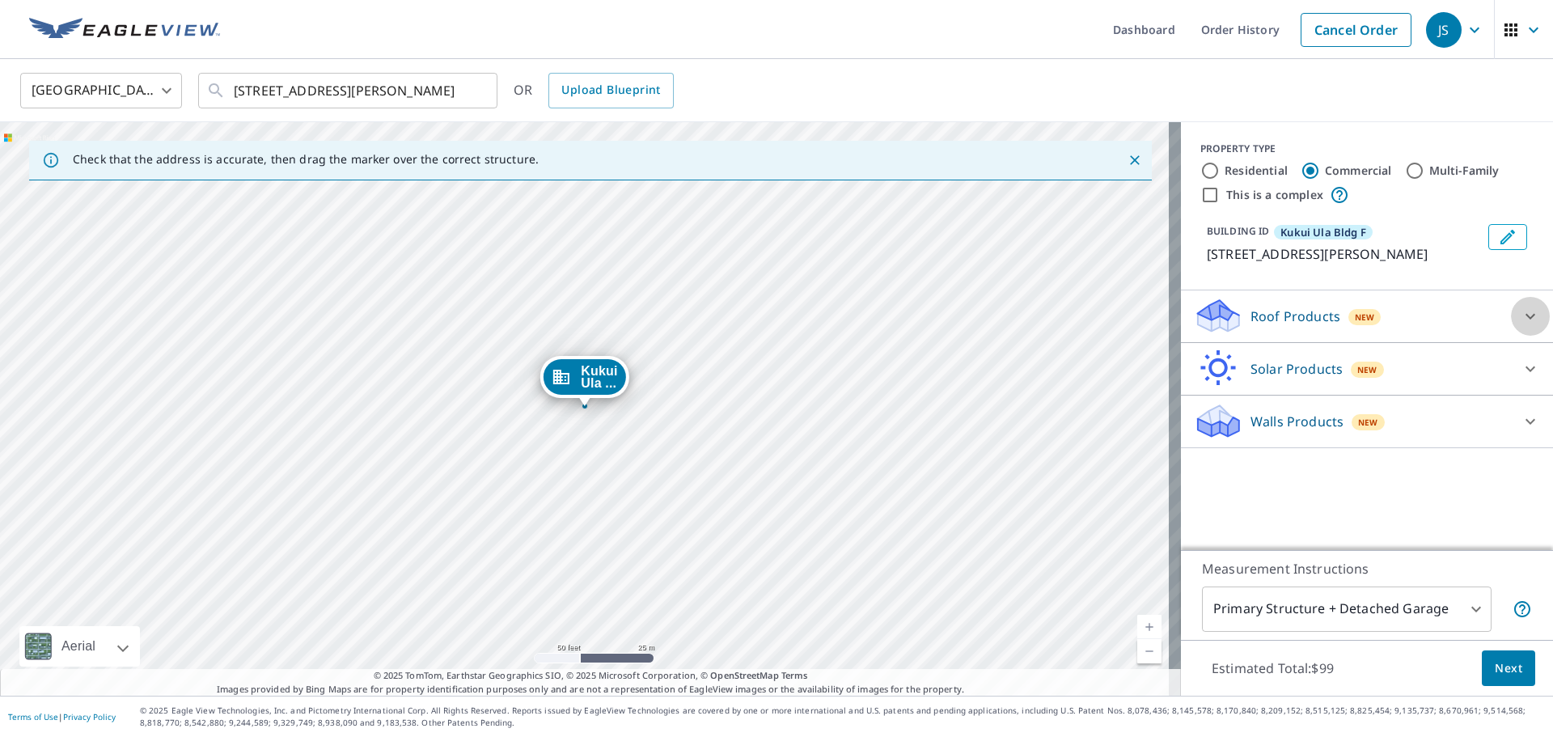
click at [1511, 325] on div at bounding box center [1530, 316] width 39 height 39
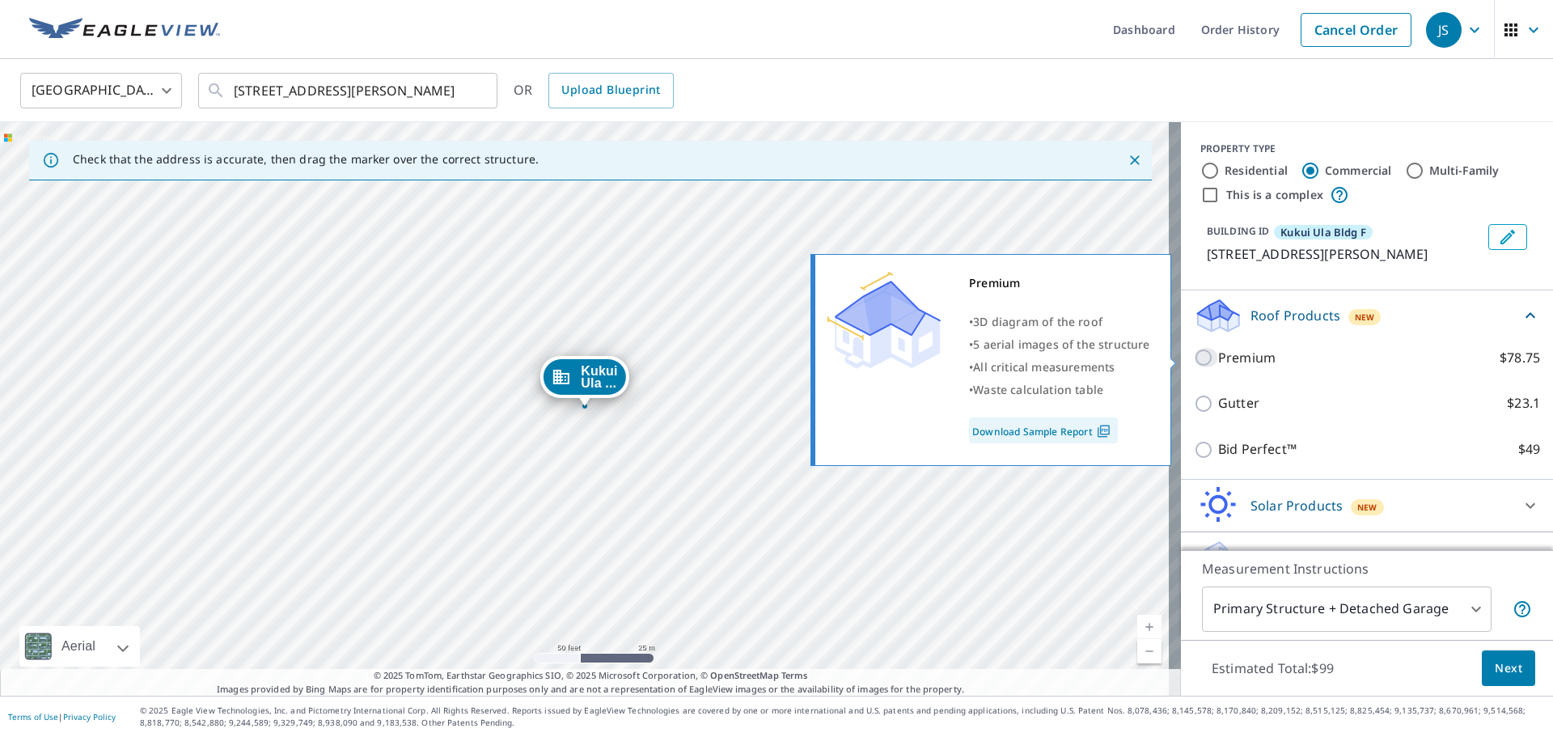
click at [1194, 362] on input "Premium $78.75" at bounding box center [1206, 357] width 24 height 19
checkbox input "true"
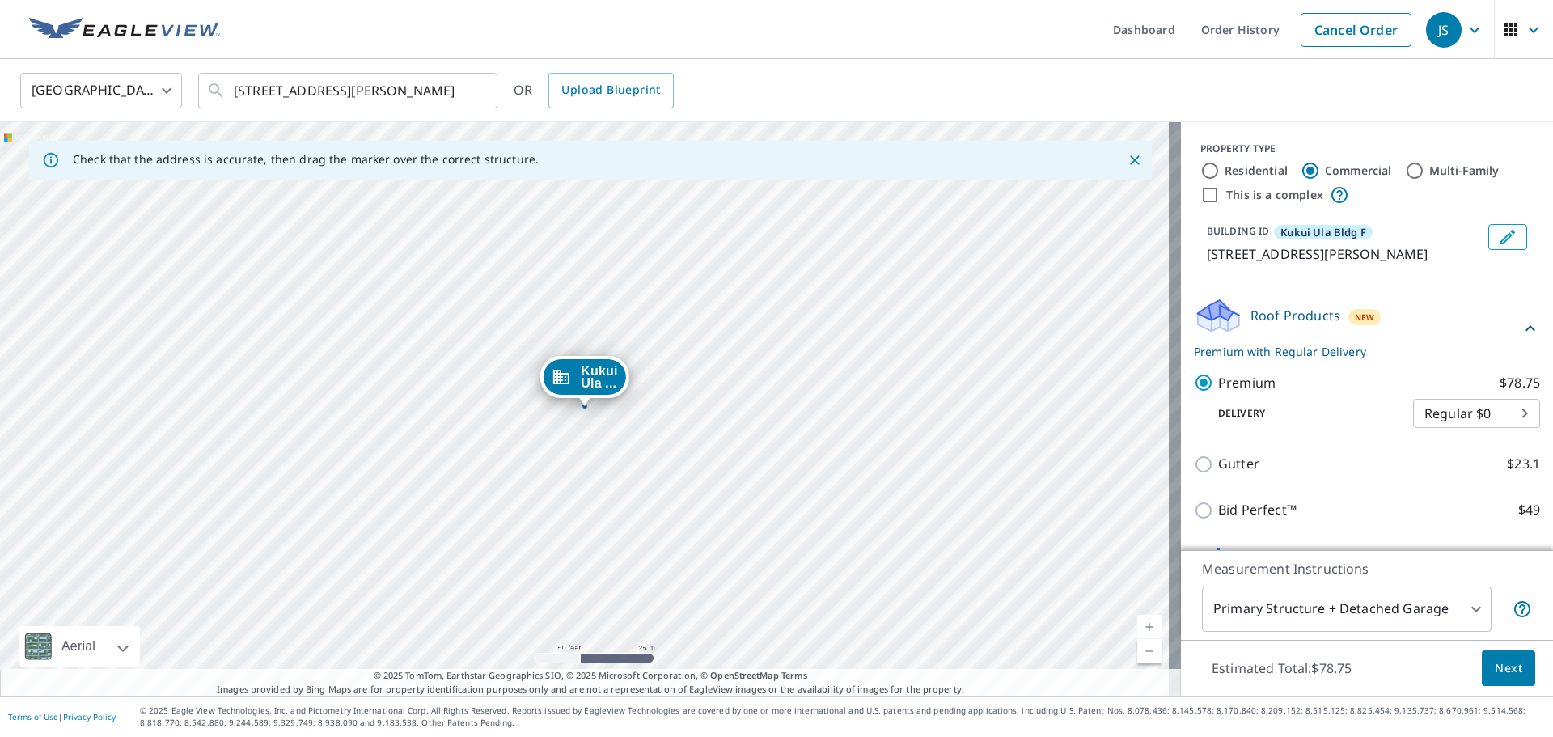
click at [1495, 670] on span "Next" at bounding box center [1509, 668] width 28 height 20
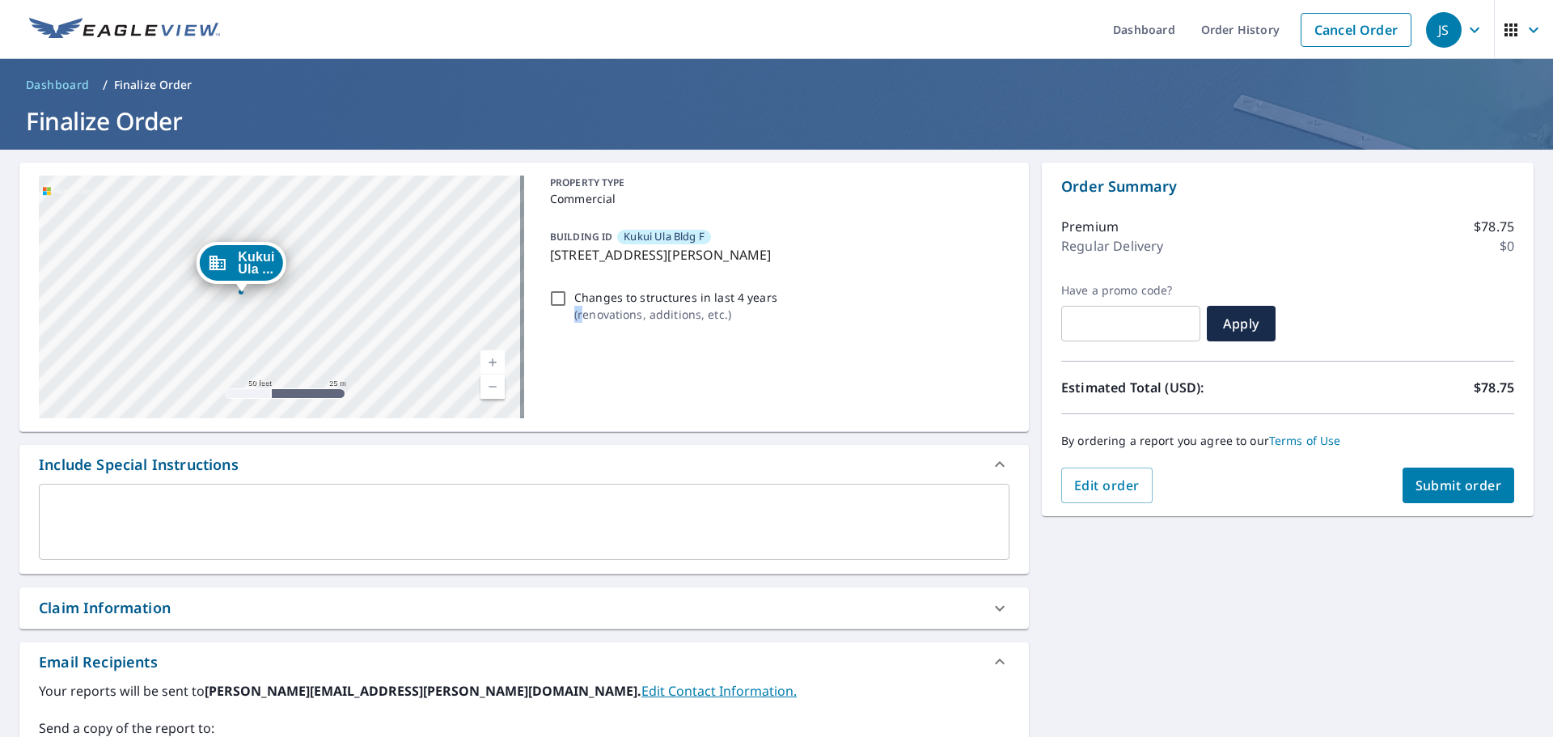
drag, startPoint x: 579, startPoint y: 383, endPoint x: 565, endPoint y: 346, distance: 39.7
click at [565, 346] on div "PROPERTY TYPE Commercial BUILDING ID Kukui [STREET_ADDRESS] Changes to structur…" at bounding box center [777, 297] width 466 height 243
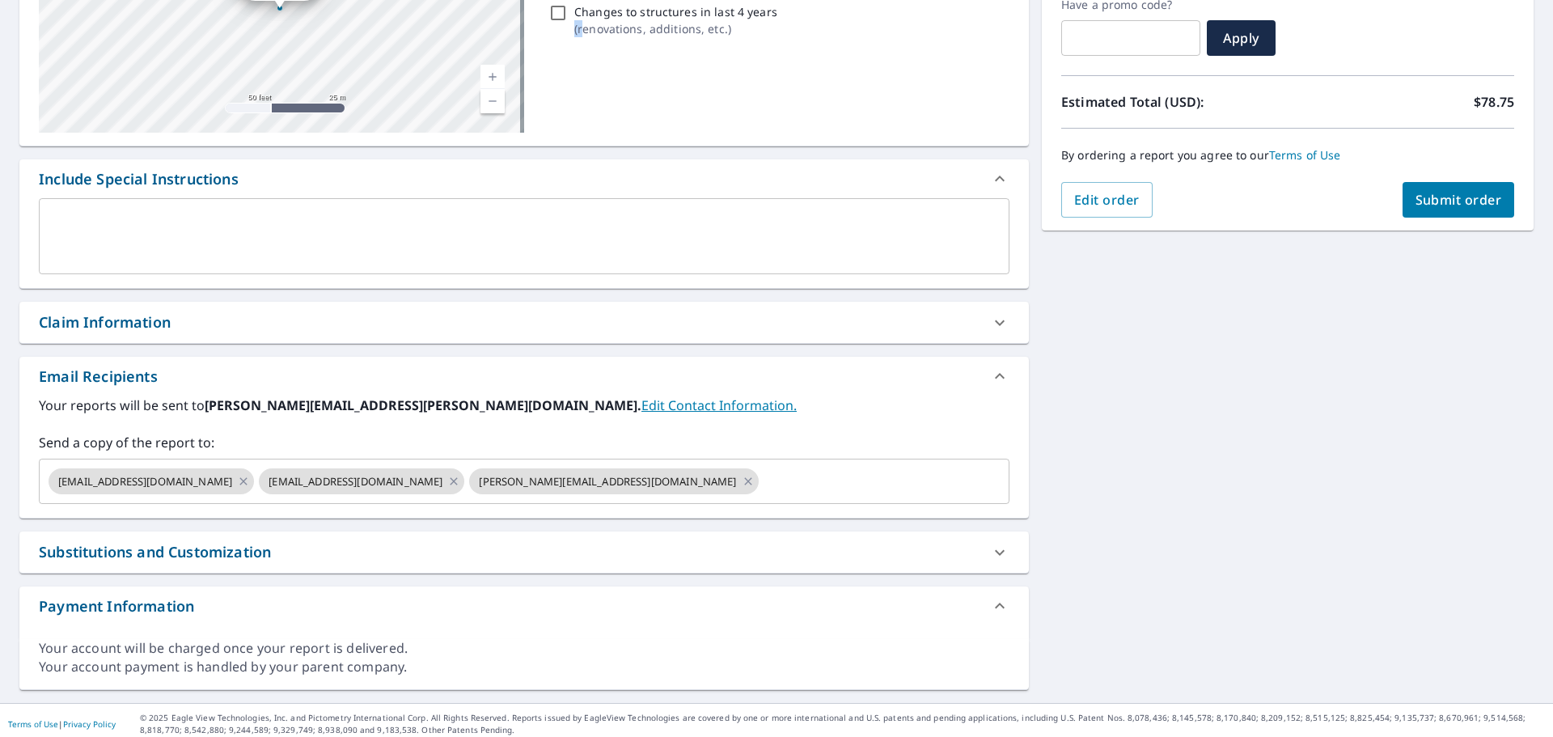
scroll to position [293, 0]
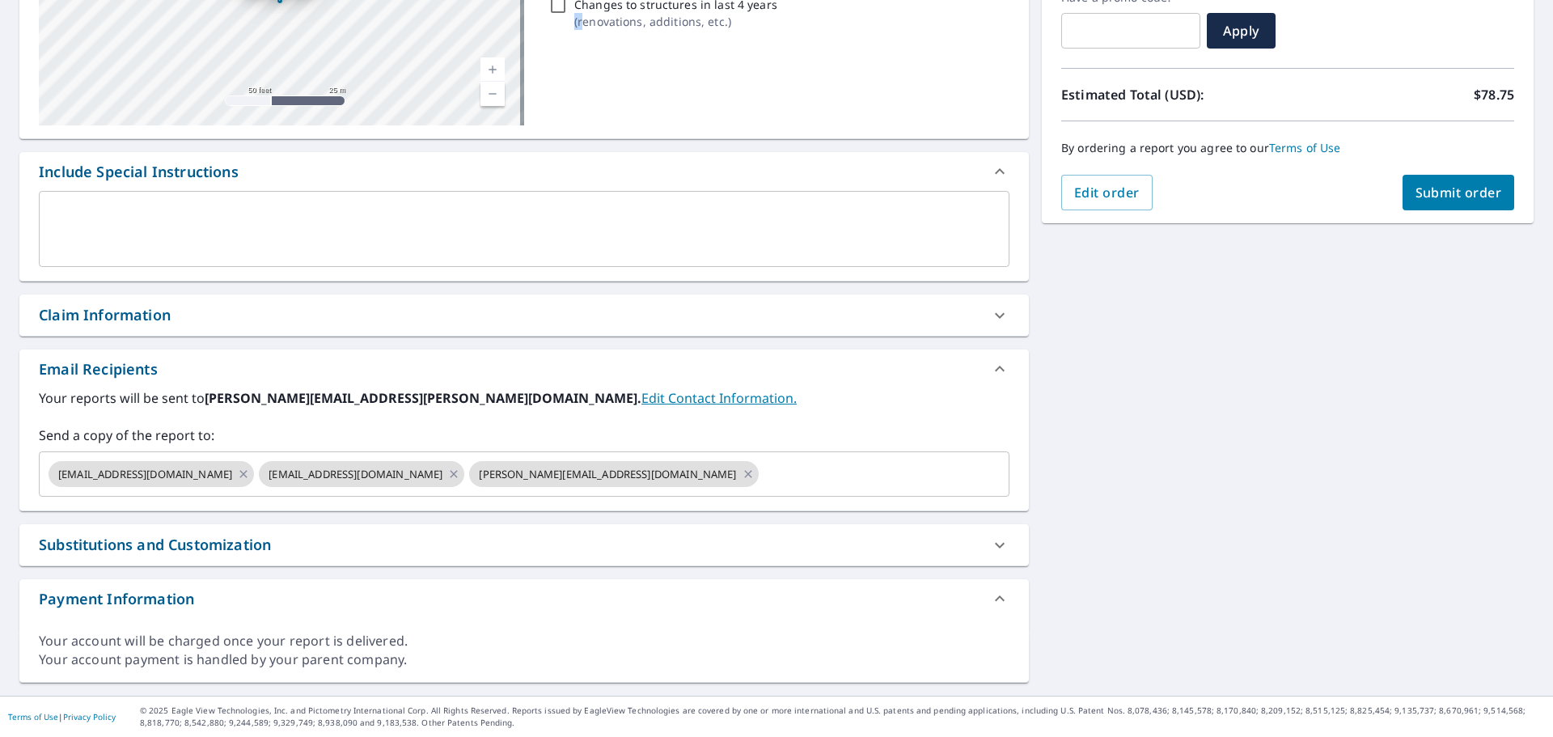
click at [1431, 202] on button "Submit order" at bounding box center [1459, 193] width 112 height 36
checkbox input "true"
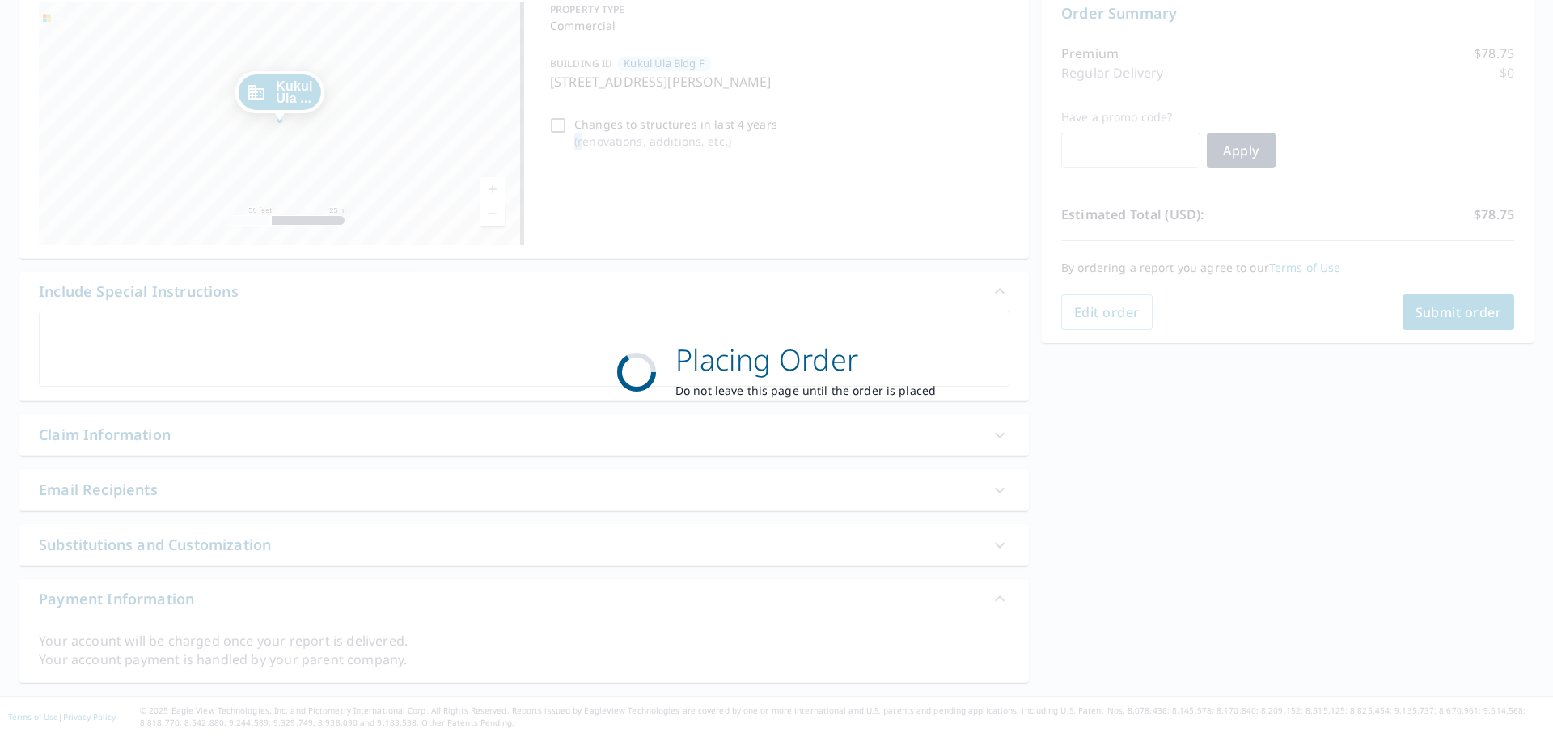
scroll to position [173, 0]
